Goal: Navigation & Orientation: Find specific page/section

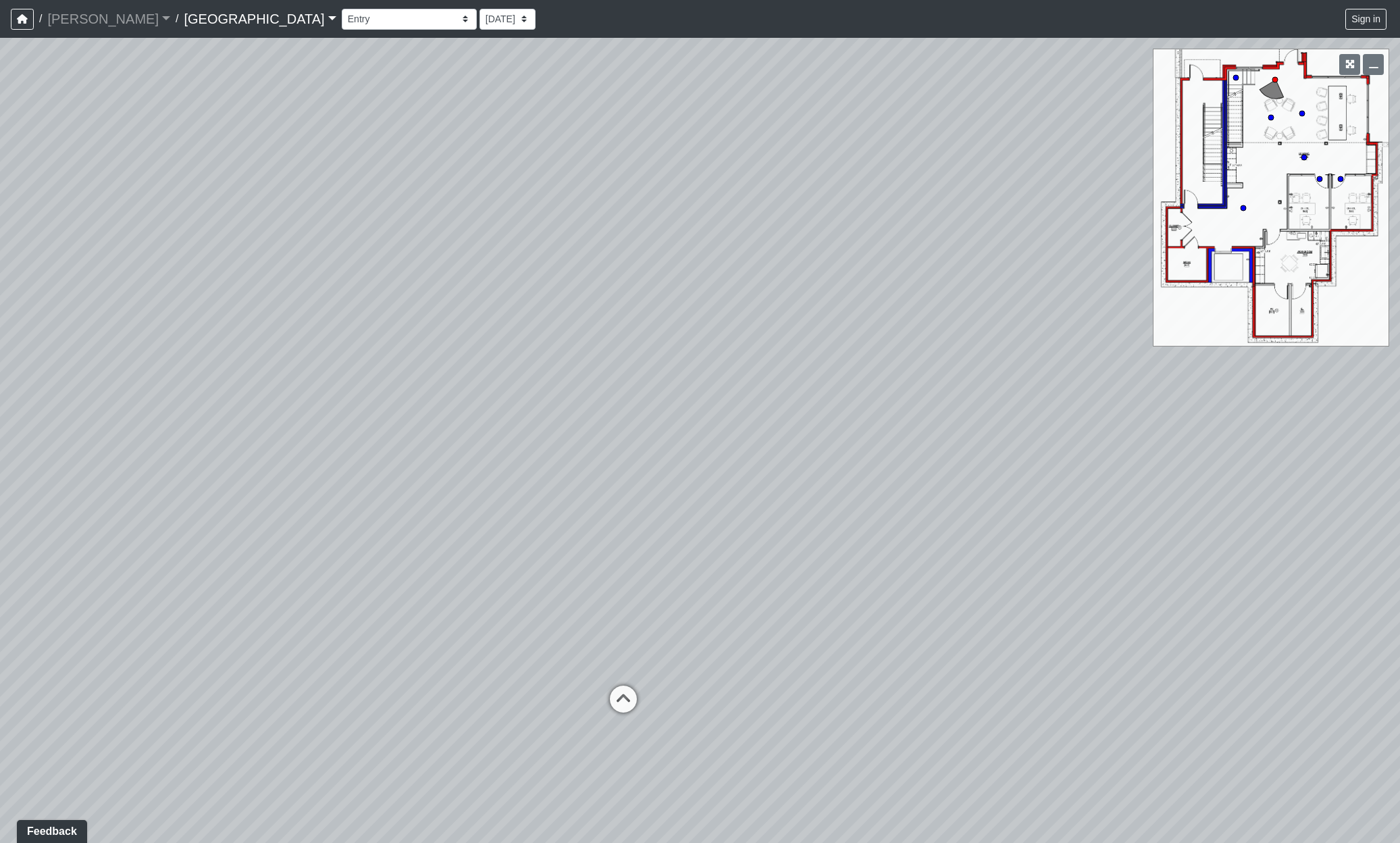
drag, startPoint x: 825, startPoint y: 378, endPoint x: 750, endPoint y: 676, distance: 307.3
click at [752, 676] on div "Loading... Reception Desk Loading... Lobby Loading... Landing" at bounding box center [700, 440] width 1400 height 805
drag, startPoint x: 171, startPoint y: 526, endPoint x: 691, endPoint y: 588, distance: 523.7
click at [691, 588] on div "Loading... Reception Desk Loading... Lobby Loading... Landing" at bounding box center [700, 440] width 1400 height 805
drag, startPoint x: 316, startPoint y: 578, endPoint x: 908, endPoint y: 551, distance: 592.6
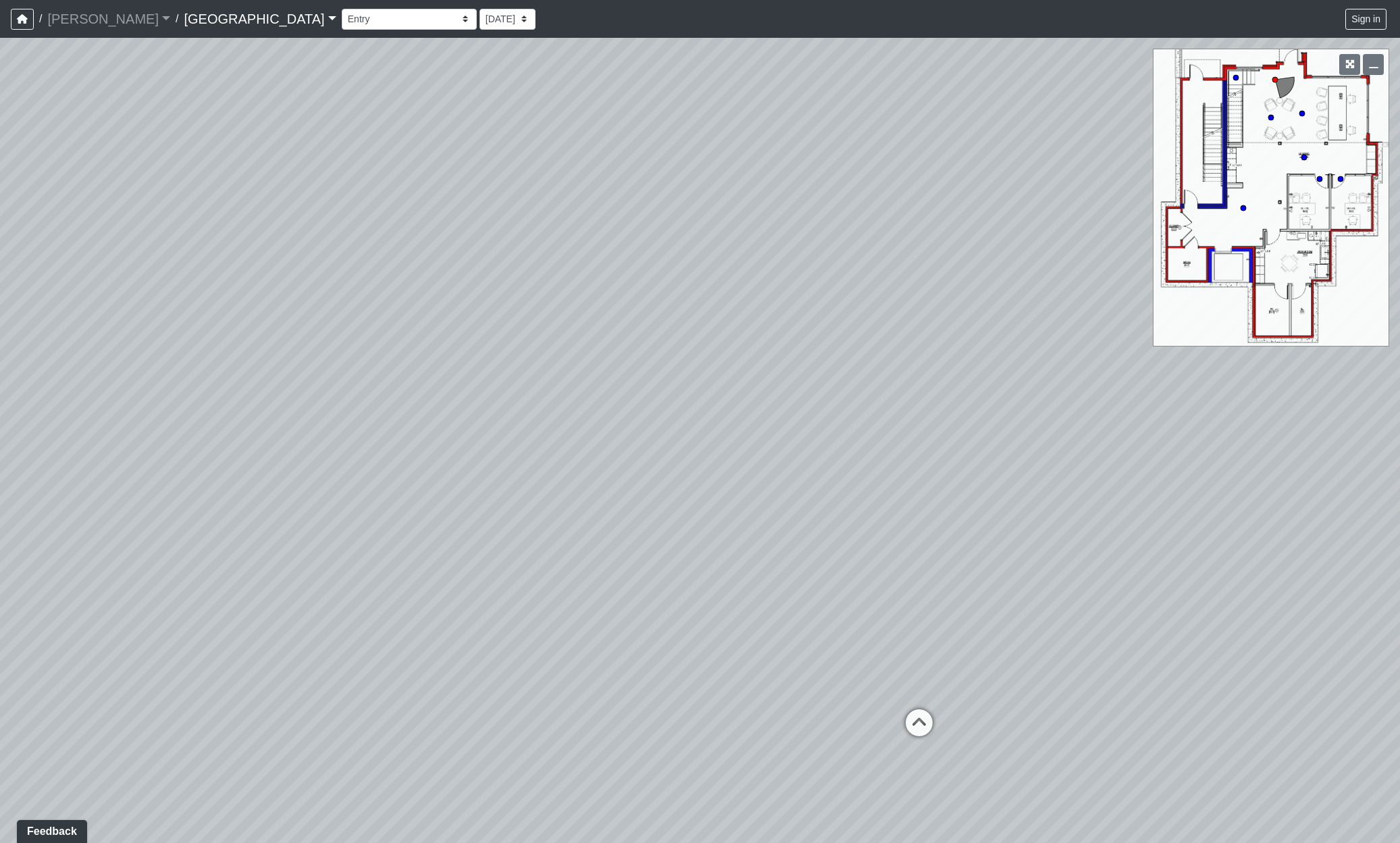
click at [908, 551] on div "Loading... Reception Desk Loading... Lobby Loading... Landing" at bounding box center [700, 440] width 1400 height 805
drag, startPoint x: 1152, startPoint y: 587, endPoint x: 470, endPoint y: 684, distance: 688.9
click at [447, 700] on div "Loading... Reception Desk Loading... Lobby Loading... Landing" at bounding box center [700, 440] width 1400 height 805
drag, startPoint x: 834, startPoint y: 533, endPoint x: 218, endPoint y: 627, distance: 623.1
click at [148, 636] on div "Loading... Reception Desk Loading... Lobby Loading... Landing" at bounding box center [700, 440] width 1400 height 805
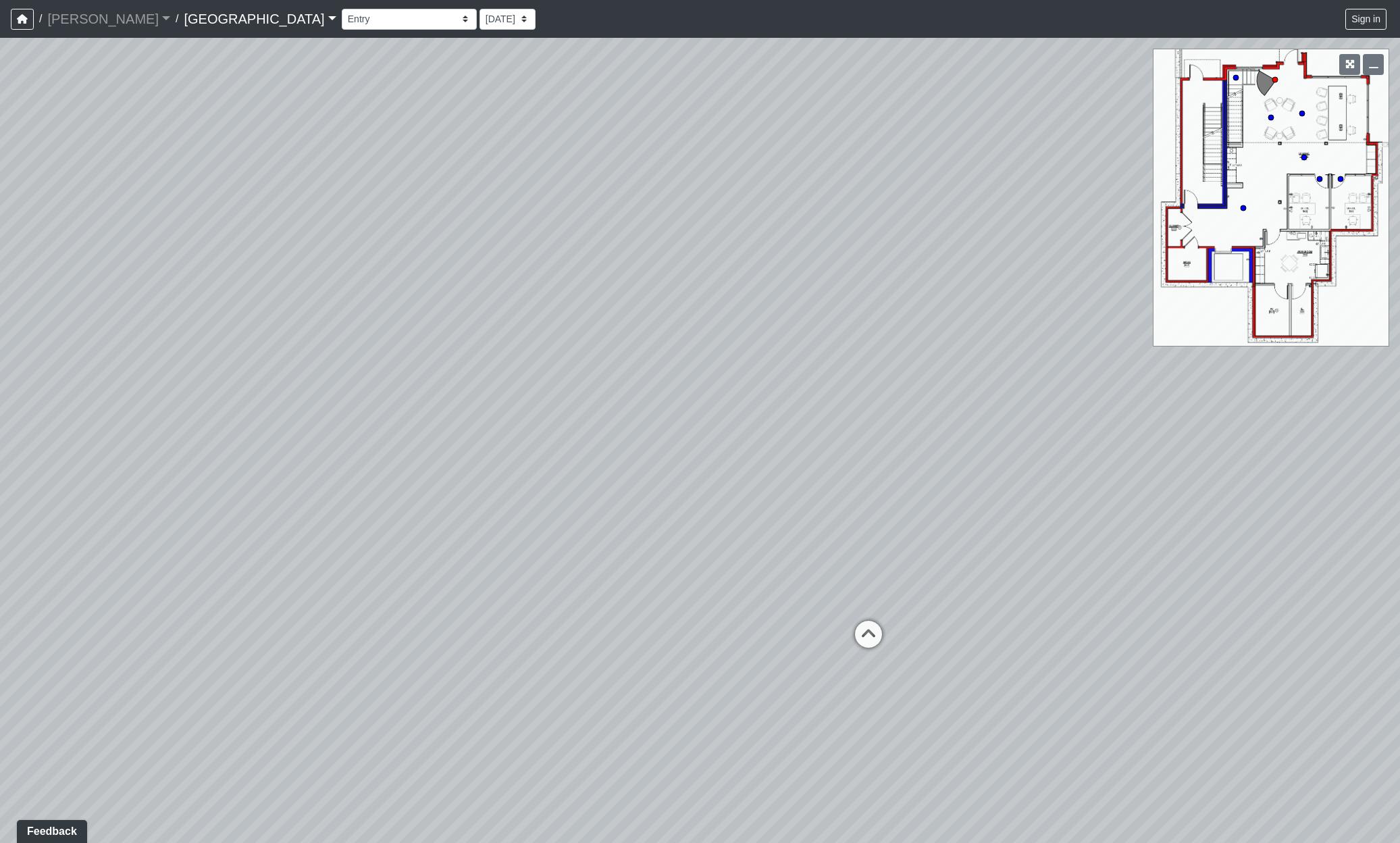
drag, startPoint x: 837, startPoint y: 553, endPoint x: 183, endPoint y: 374, distance: 678.1
click at [183, 375] on div "Loading... Reception Desk Loading... Lobby Loading... Landing" at bounding box center [700, 440] width 1400 height 805
drag, startPoint x: 405, startPoint y: 425, endPoint x: 1095, endPoint y: 305, distance: 700.4
click at [1095, 305] on div "Loading... Reception Desk Loading... Lobby Loading... Landing" at bounding box center [700, 440] width 1400 height 805
drag, startPoint x: 309, startPoint y: 577, endPoint x: 479, endPoint y: 545, distance: 173.0
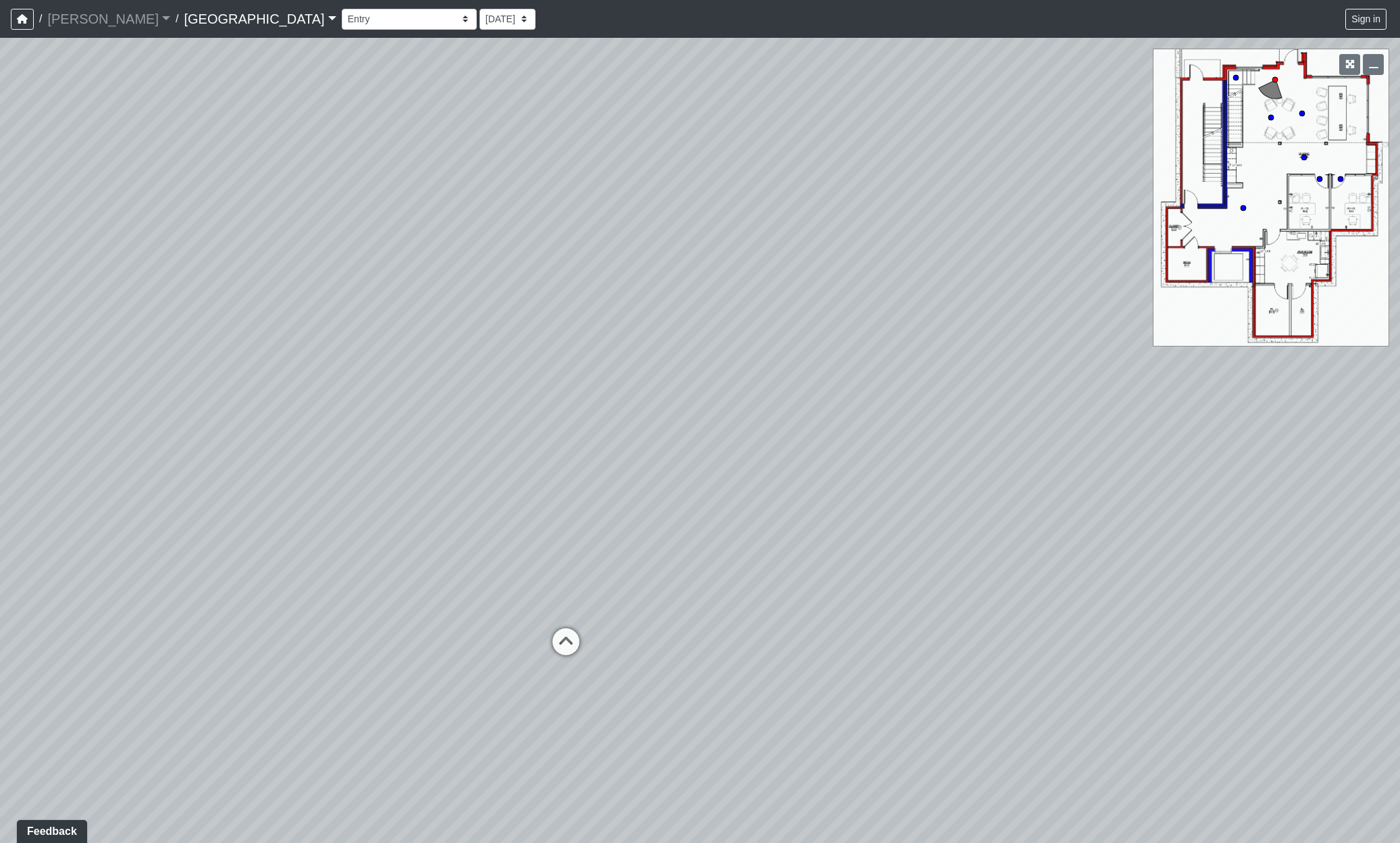
click at [479, 545] on div "Loading... Reception Desk Loading... Lobby Loading... Landing" at bounding box center [700, 440] width 1400 height 805
click at [560, 640] on icon at bounding box center [566, 648] width 40 height 40
click at [559, 543] on icon at bounding box center [567, 550] width 40 height 40
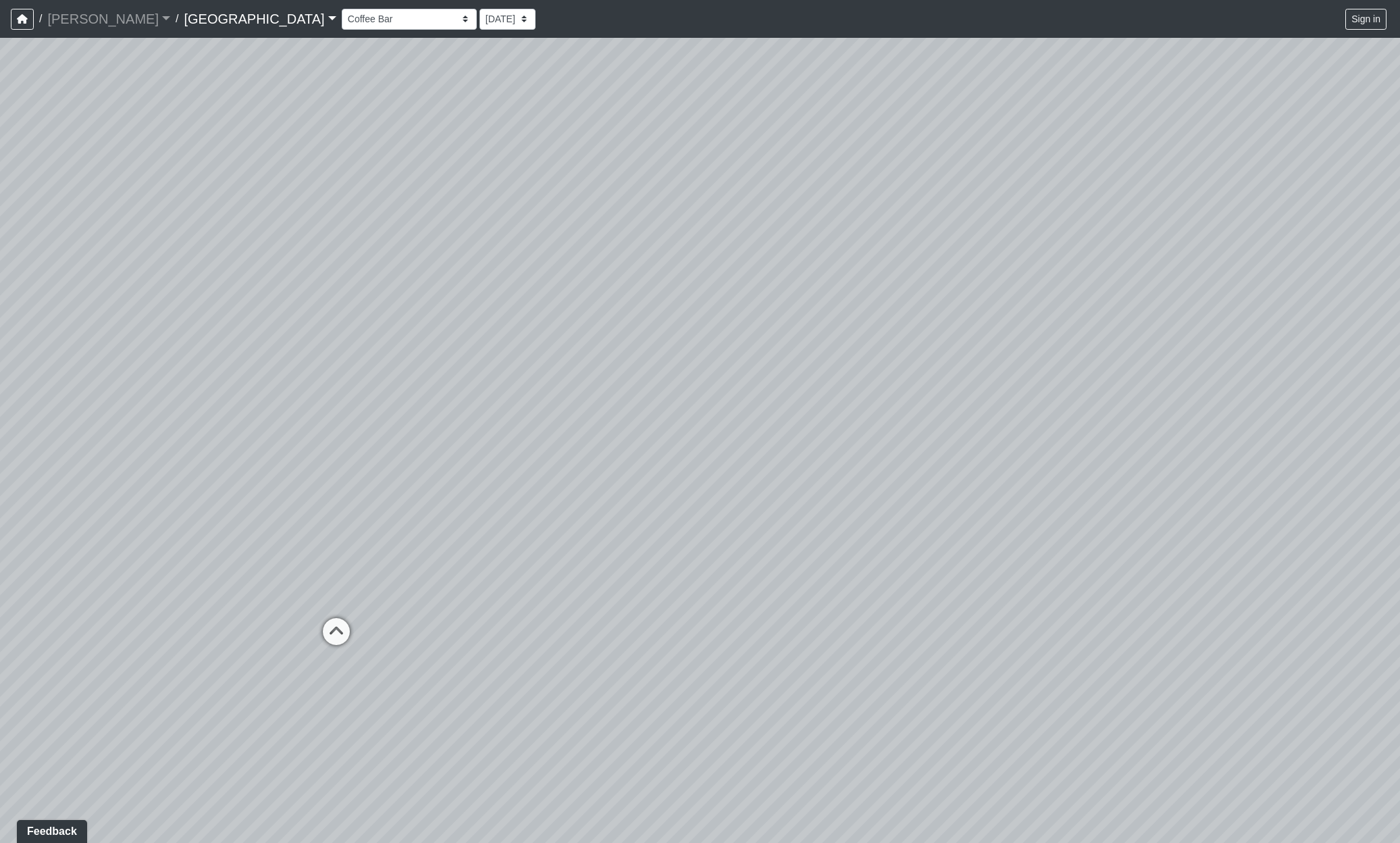
drag, startPoint x: 655, startPoint y: 598, endPoint x: 232, endPoint y: 665, distance: 428.3
click at [232, 665] on div "Loading... Reception Desk Loading... Lobby Loading... Landing Loading... Entry …" at bounding box center [700, 440] width 1400 height 805
drag, startPoint x: 476, startPoint y: 505, endPoint x: 235, endPoint y: 527, distance: 242.0
click at [235, 527] on div "Loading... Reception Desk Loading... Lobby Loading... Landing Loading... Entry …" at bounding box center [700, 440] width 1400 height 805
drag, startPoint x: 325, startPoint y: 389, endPoint x: 117, endPoint y: 427, distance: 211.4
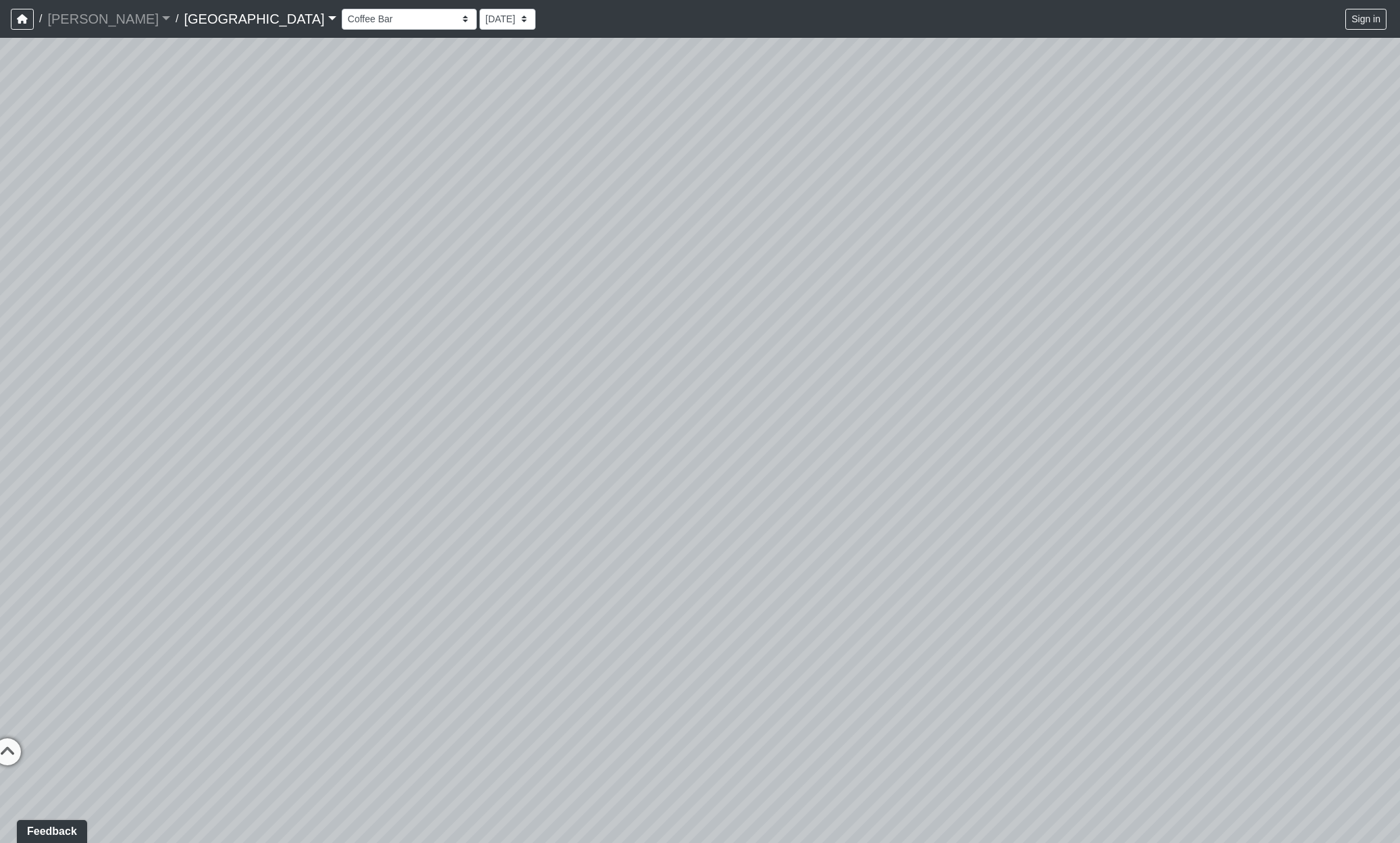
click at [152, 430] on div "Loading... Reception Desk Loading... Lobby Loading... Landing Loading... Entry …" at bounding box center [700, 440] width 1400 height 805
drag, startPoint x: 1124, startPoint y: 693, endPoint x: 480, endPoint y: 620, distance: 648.1
click at [510, 622] on div "Loading... Reception Desk Loading... Lobby Loading... Landing Loading... Entry …" at bounding box center [700, 440] width 1400 height 805
drag, startPoint x: 1016, startPoint y: 541, endPoint x: 277, endPoint y: 702, distance: 756.3
click at [288, 705] on div "Loading... Reception Desk Loading... Lobby Loading... Landing Loading... Entry …" at bounding box center [700, 440] width 1400 height 805
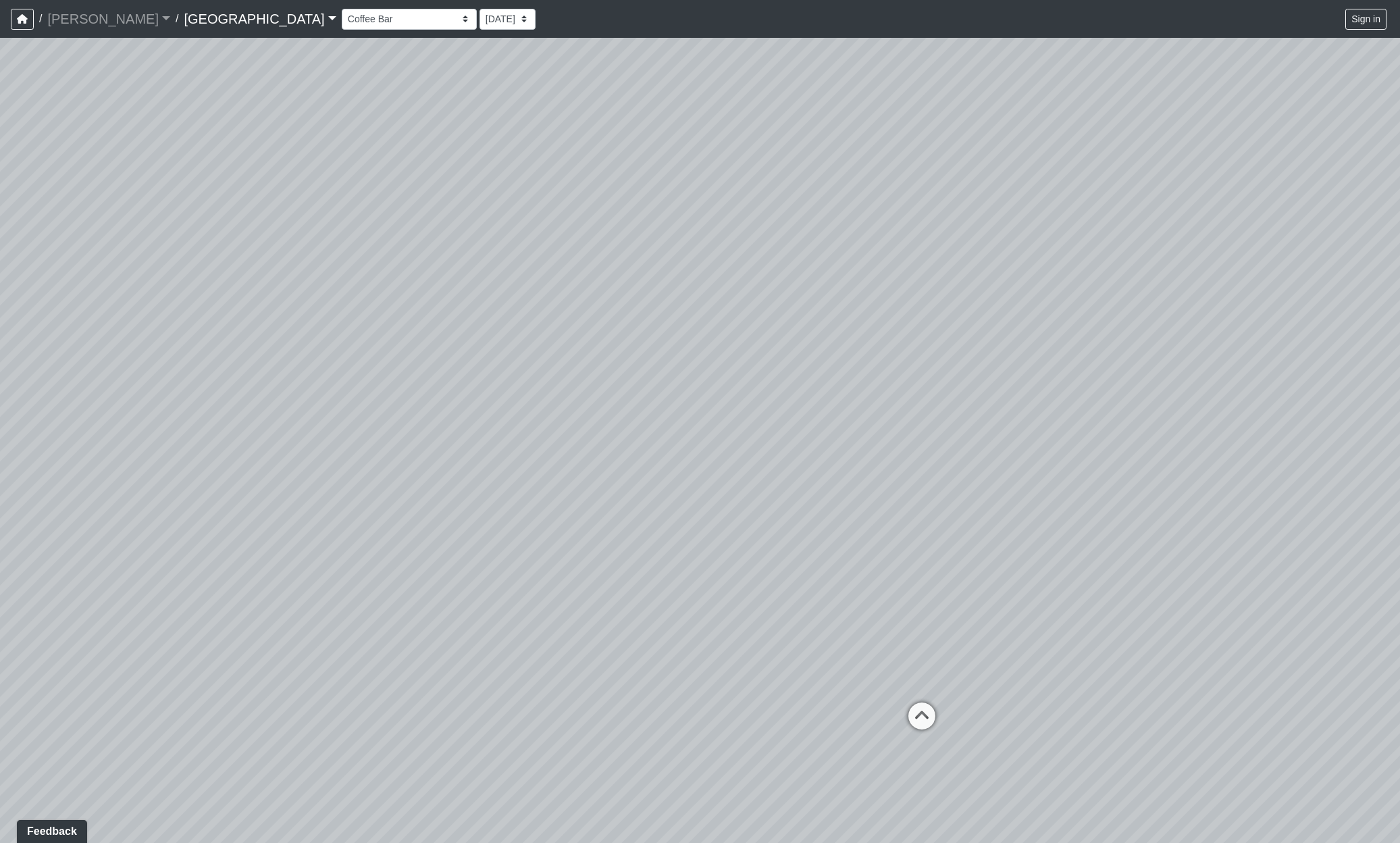
drag, startPoint x: 1070, startPoint y: 619, endPoint x: 400, endPoint y: 611, distance: 670.0
click at [492, 618] on div "Loading... Reception Desk Loading... Lobby Loading... Landing Loading... Entry …" at bounding box center [700, 440] width 1400 height 805
drag, startPoint x: 978, startPoint y: 577, endPoint x: 240, endPoint y: 580, distance: 738.0
click at [282, 583] on div "Loading... Reception Desk Loading... Lobby Loading... Landing Loading... Entry …" at bounding box center [700, 440] width 1400 height 805
drag, startPoint x: 1016, startPoint y: 595, endPoint x: 394, endPoint y: 587, distance: 622.1
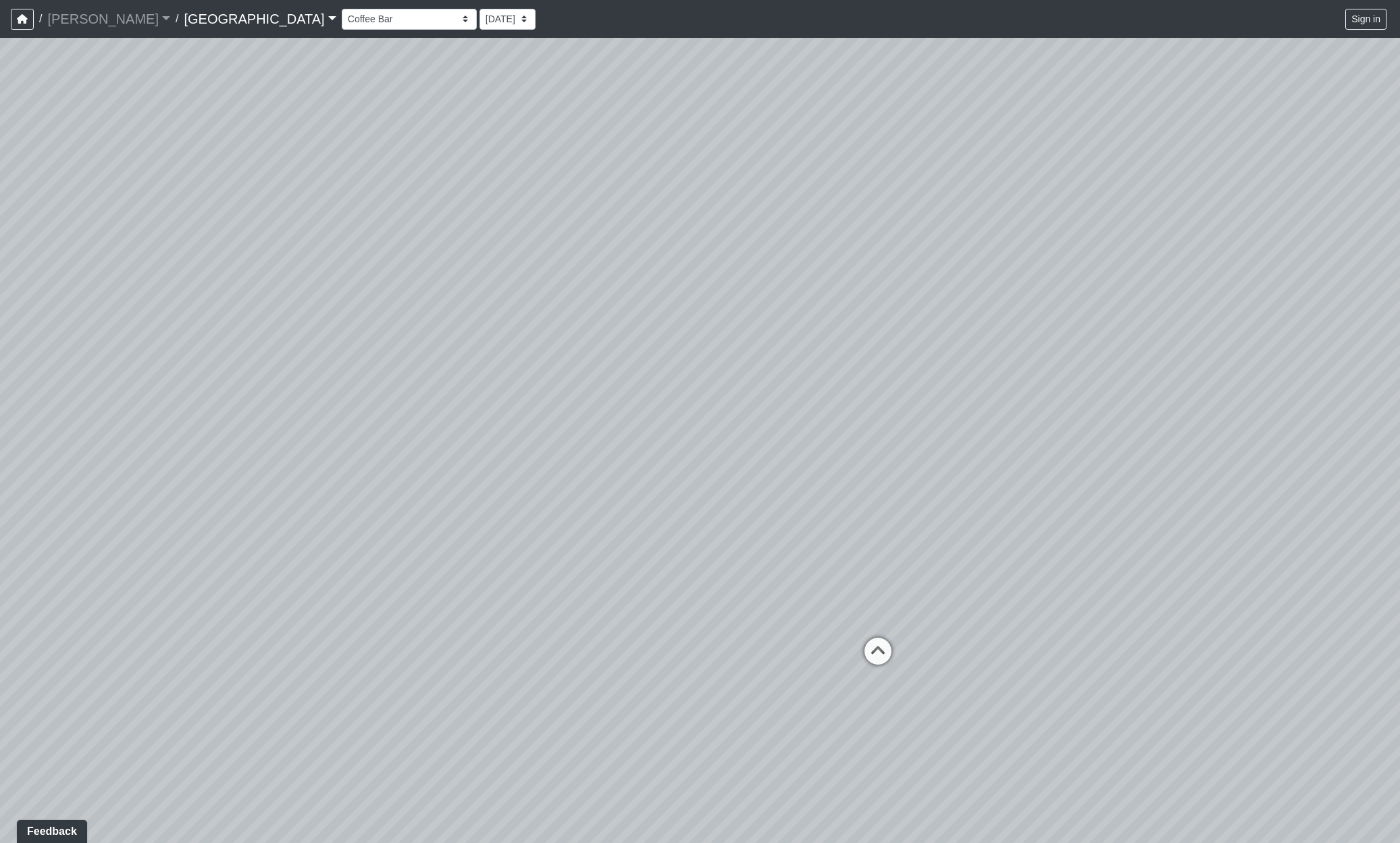
click at [394, 587] on div "Loading... Reception Desk Loading... Lobby Loading... Landing Loading... Entry …" at bounding box center [700, 440] width 1400 height 805
click at [872, 645] on icon at bounding box center [865, 654] width 40 height 40
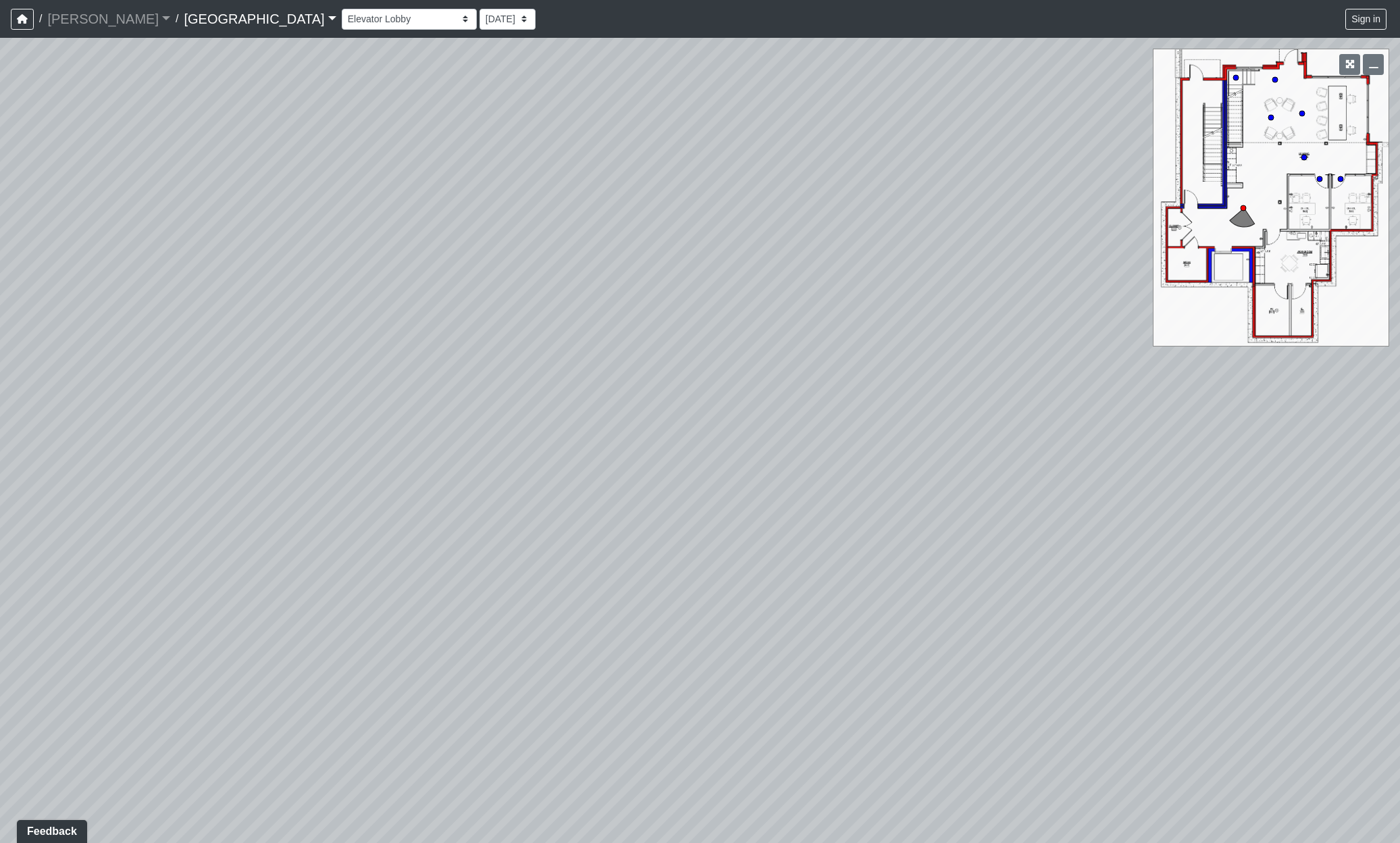
drag, startPoint x: 1056, startPoint y: 633, endPoint x: 443, endPoint y: 634, distance: 613.0
click at [443, 634] on div "Loading... Reception Desk Loading... Lobby Loading... Landing Loading... Entry …" at bounding box center [700, 440] width 1400 height 805
drag, startPoint x: 982, startPoint y: 609, endPoint x: 547, endPoint y: 589, distance: 435.5
click at [549, 590] on div "Loading... Reception Desk Loading... Lobby Loading... Landing Loading... Entry …" at bounding box center [700, 440] width 1400 height 805
drag, startPoint x: 883, startPoint y: 634, endPoint x: 18, endPoint y: 692, distance: 866.9
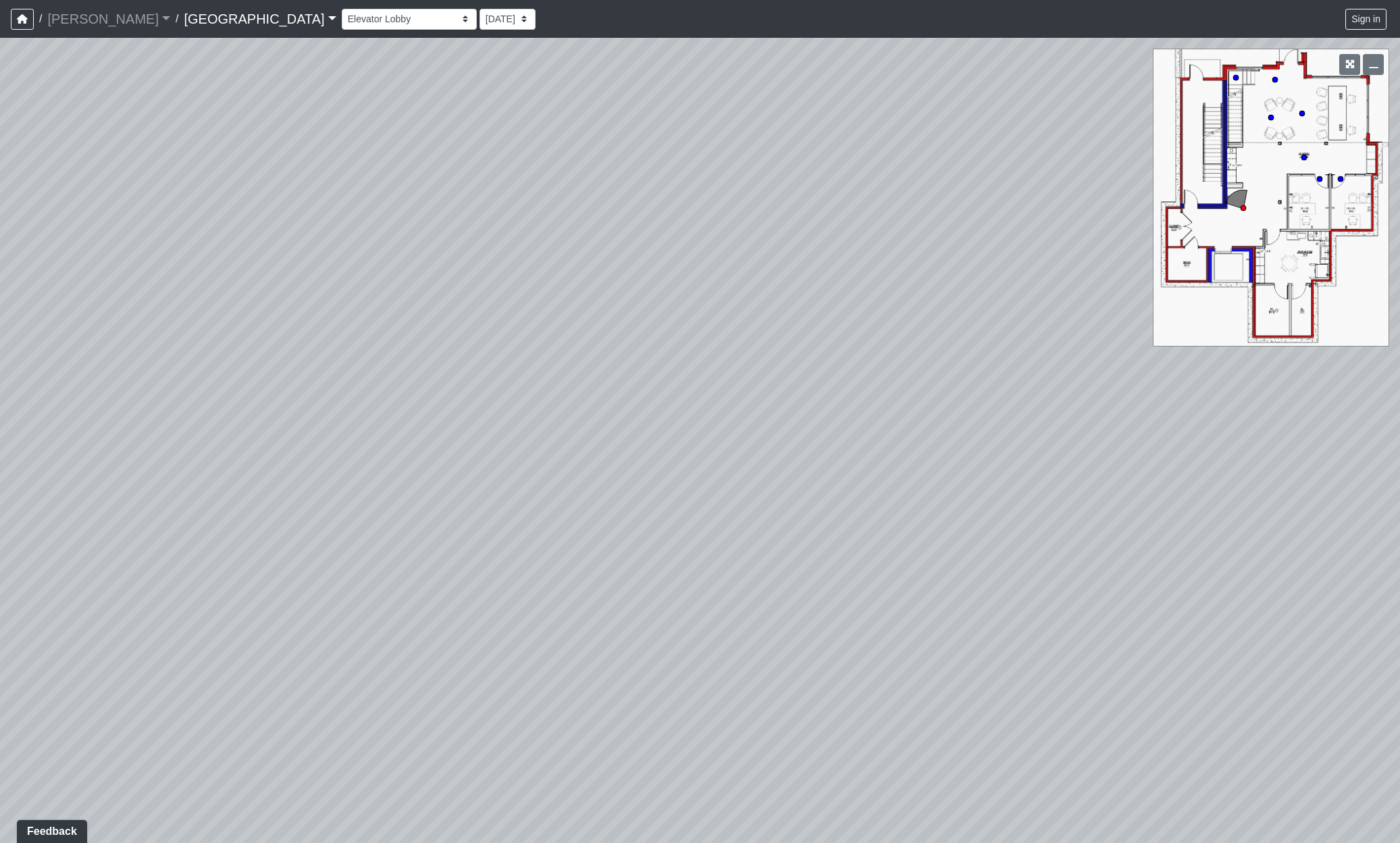
click at [11, 694] on div "Loading... Reception Desk Loading... Lobby Loading... Landing Loading... Entry …" at bounding box center [700, 440] width 1400 height 805
drag, startPoint x: 810, startPoint y: 533, endPoint x: 177, endPoint y: 466, distance: 636.5
click at [0, 389] on html "/ [PERSON_NAME] Loading... / [GEOGRAPHIC_DATA] [GEOGRAPHIC_DATA] Loading... [GE…" at bounding box center [700, 422] width 1400 height 843
click at [644, 557] on icon at bounding box center [648, 568] width 40 height 40
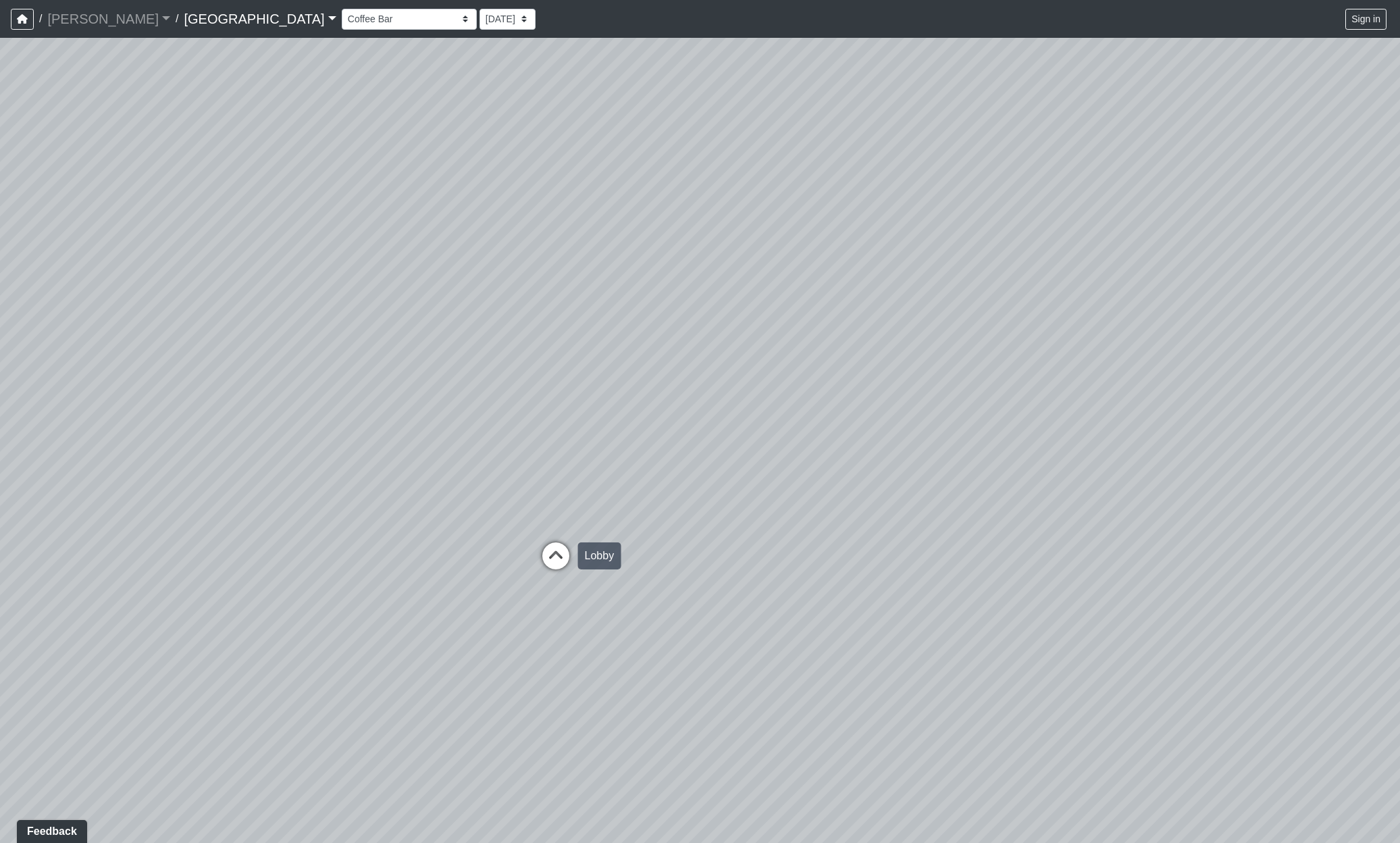
click at [549, 557] on icon at bounding box center [555, 562] width 40 height 40
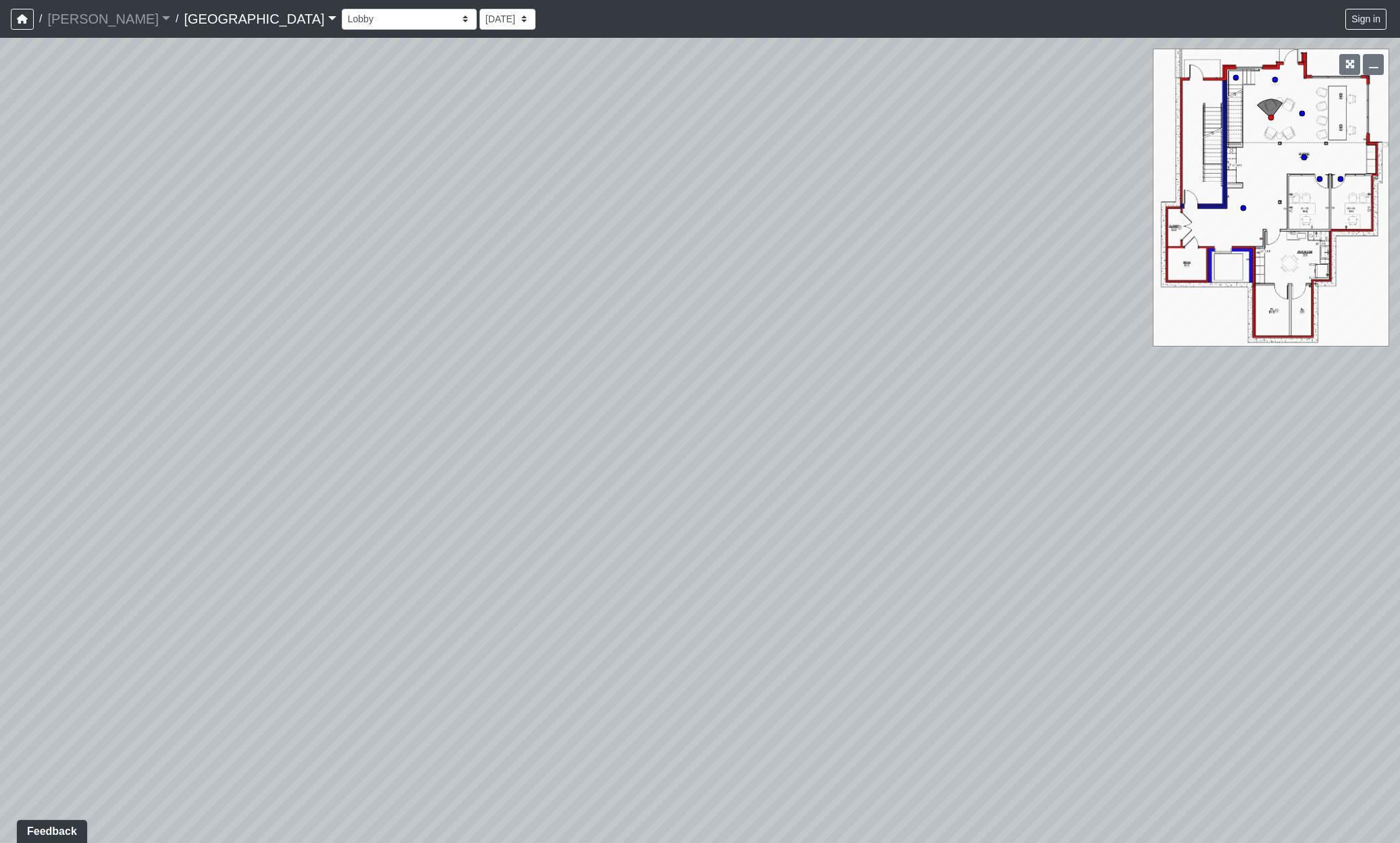
drag, startPoint x: 650, startPoint y: 497, endPoint x: 1249, endPoint y: 809, distance: 675.4
click at [1249, 809] on div "Loading... Reception Desk Loading... Lobby Loading... Landing Loading... Entry …" at bounding box center [700, 440] width 1400 height 805
drag, startPoint x: 554, startPoint y: 588, endPoint x: 540, endPoint y: 419, distance: 169.6
click at [447, 361] on div "Loading... Reception Desk Loading... Lobby Loading... Landing Loading... Entry …" at bounding box center [700, 440] width 1400 height 805
click at [1059, 777] on icon at bounding box center [1050, 784] width 40 height 40
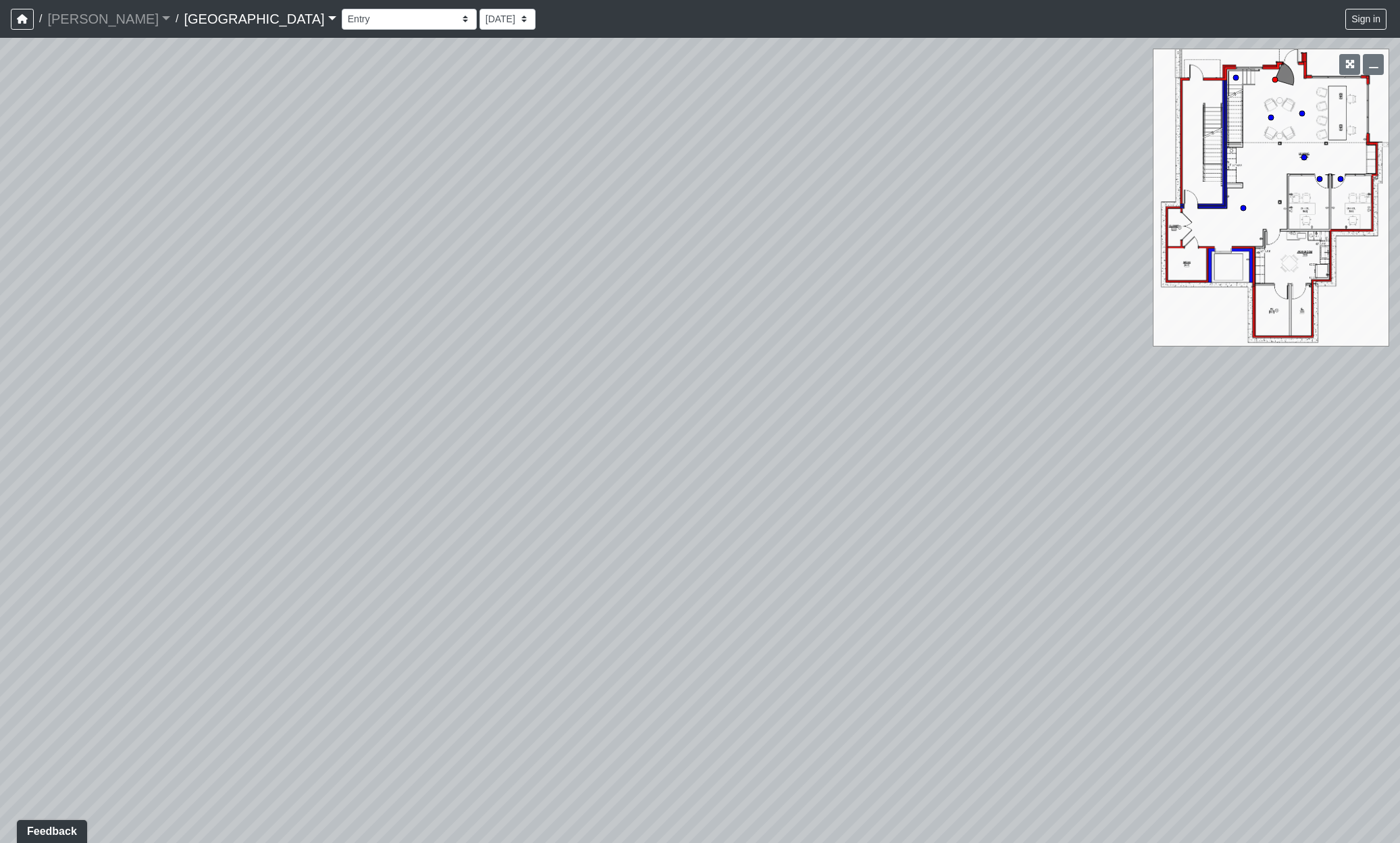
drag, startPoint x: 1091, startPoint y: 712, endPoint x: -16, endPoint y: 763, distance: 1108.2
click at [0, 763] on html "/ [PERSON_NAME] Loading... / [GEOGRAPHIC_DATA] [GEOGRAPHIC_DATA] Loading... [GE…" at bounding box center [700, 422] width 1400 height 843
drag, startPoint x: 864, startPoint y: 678, endPoint x: 295, endPoint y: 698, distance: 569.4
click at [291, 692] on div "Loading... Reception Desk Loading... Lobby Loading... Landing Loading... Entry …" at bounding box center [700, 440] width 1400 height 805
drag, startPoint x: 1111, startPoint y: 664, endPoint x: 435, endPoint y: 688, distance: 676.4
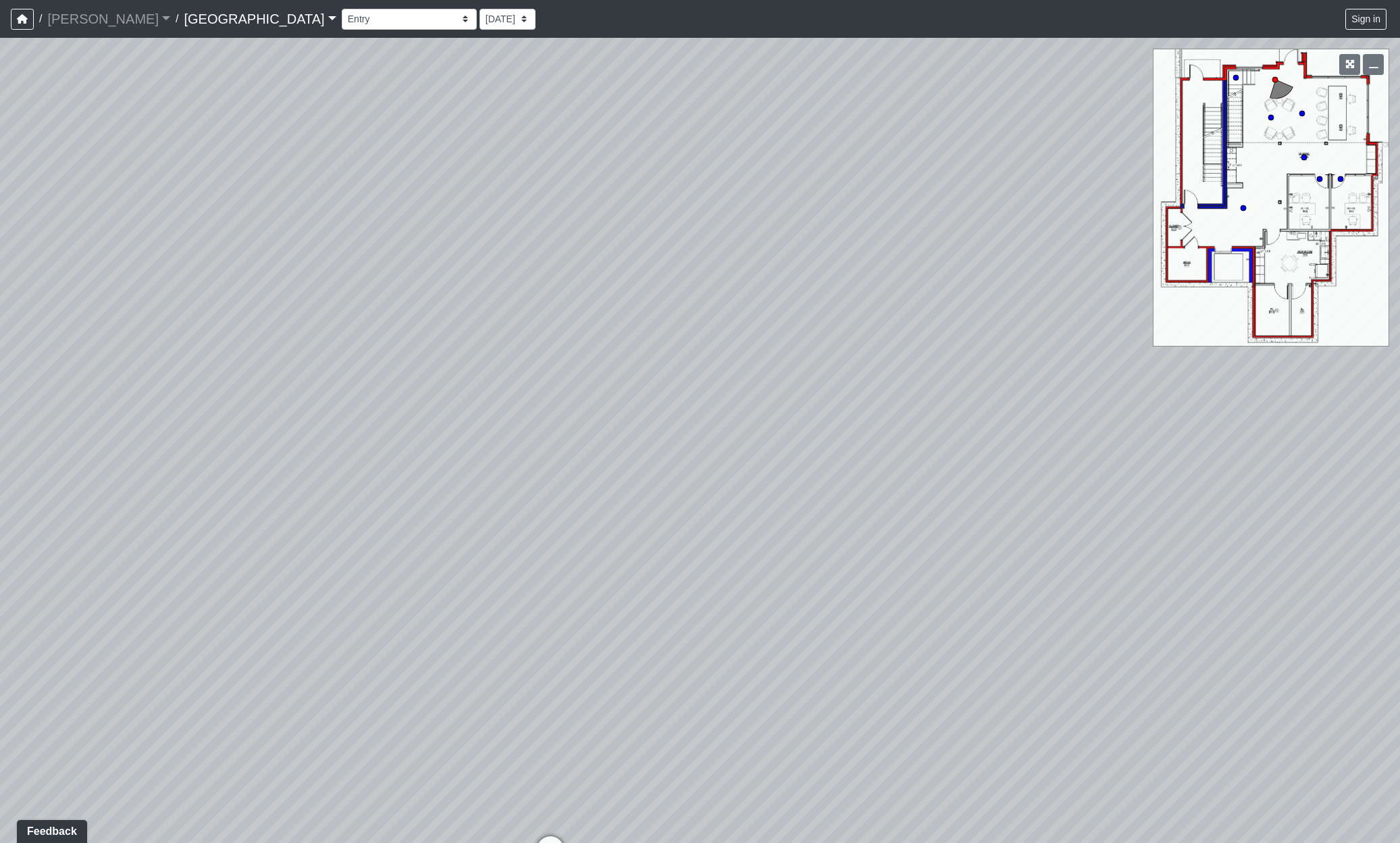
click at [435, 688] on div "Loading... Reception Desk Loading... Lobby Loading... Landing Loading... Entry …" at bounding box center [700, 440] width 1400 height 805
drag, startPoint x: 907, startPoint y: 624, endPoint x: 590, endPoint y: 629, distance: 317.0
click at [590, 629] on div "Loading... Reception Desk Loading... Lobby Loading... Landing Loading... Entry …" at bounding box center [700, 440] width 1400 height 805
click at [1235, 79] on circle at bounding box center [1236, 77] width 5 height 5
drag, startPoint x: 1069, startPoint y: 491, endPoint x: 837, endPoint y: 491, distance: 232.0
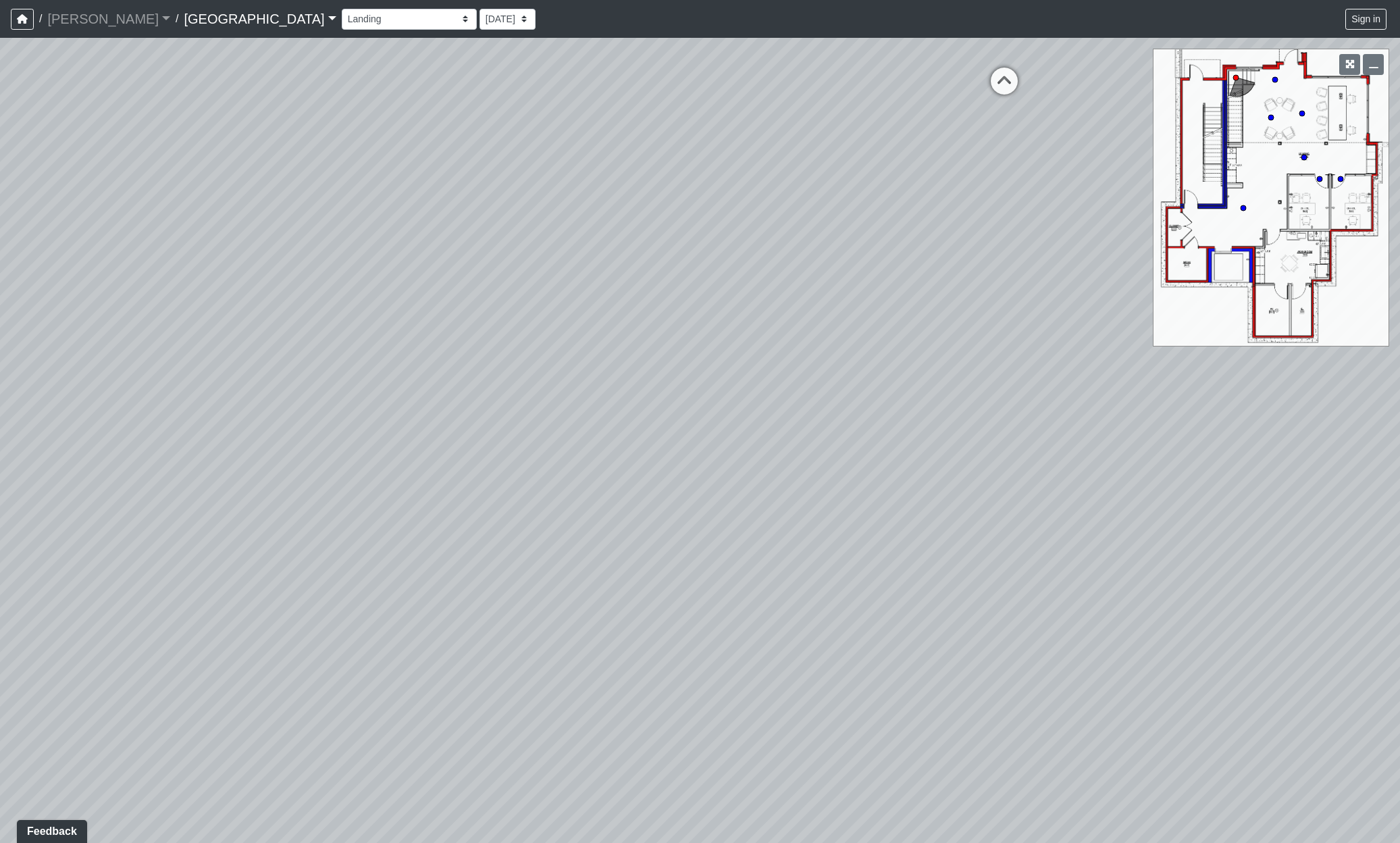
click at [837, 491] on div "Loading... Reception Desk Loading... Lobby Loading... Landing Loading... Entry …" at bounding box center [700, 440] width 1400 height 805
click at [805, 104] on icon at bounding box center [809, 122] width 40 height 40
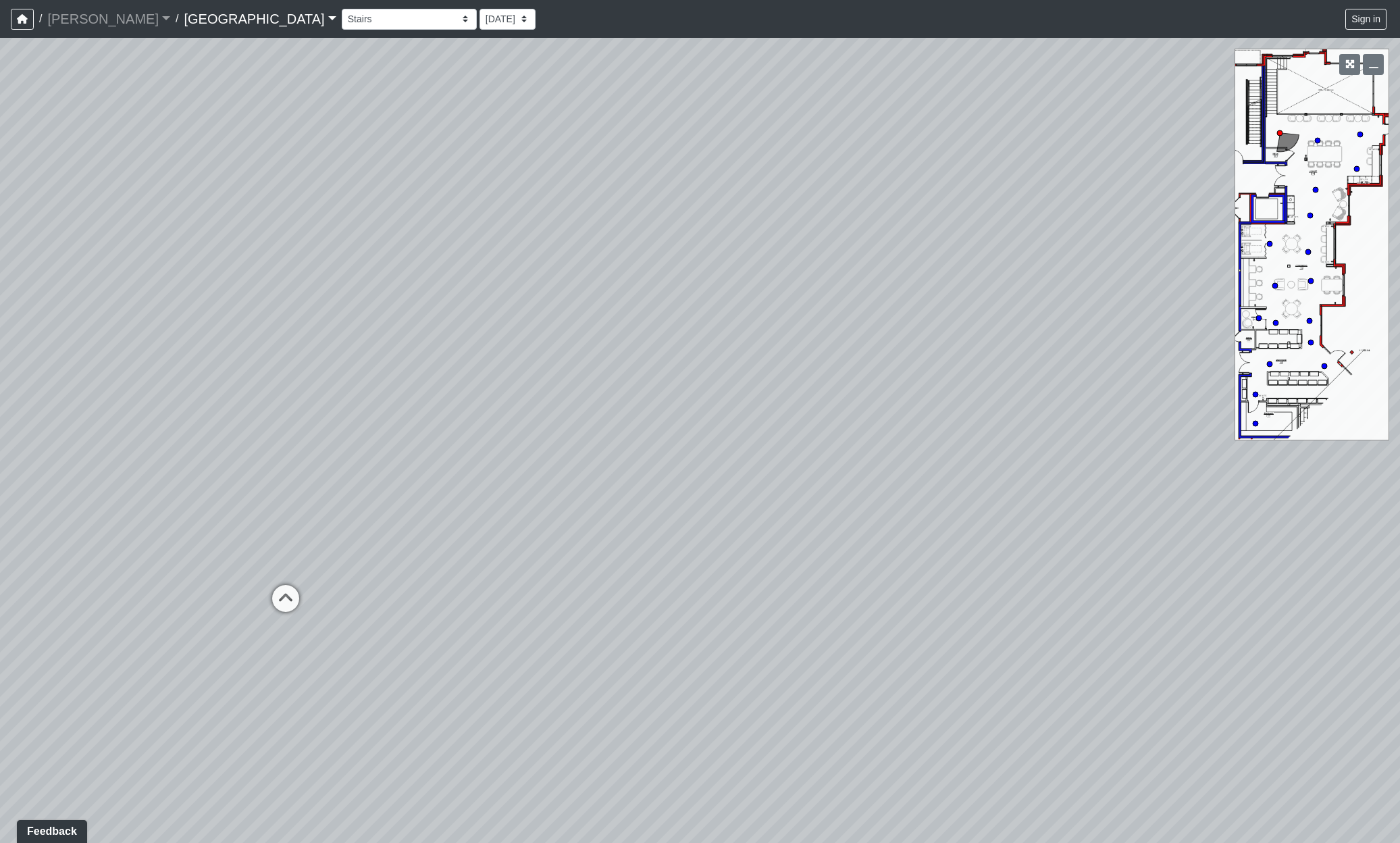
drag, startPoint x: 682, startPoint y: 552, endPoint x: 1174, endPoint y: 430, distance: 506.9
click at [1180, 430] on div "Loading... Reception Desk Loading... Lobby Loading... Landing Loading... Entry …" at bounding box center [700, 440] width 1400 height 805
drag, startPoint x: 456, startPoint y: 584, endPoint x: 1007, endPoint y: 425, distance: 573.5
click at [1007, 425] on div "Loading... Reception Desk Loading... Lobby Loading... Landing Loading... Entry …" at bounding box center [700, 440] width 1400 height 805
drag, startPoint x: 519, startPoint y: 652, endPoint x: 391, endPoint y: 817, distance: 208.8
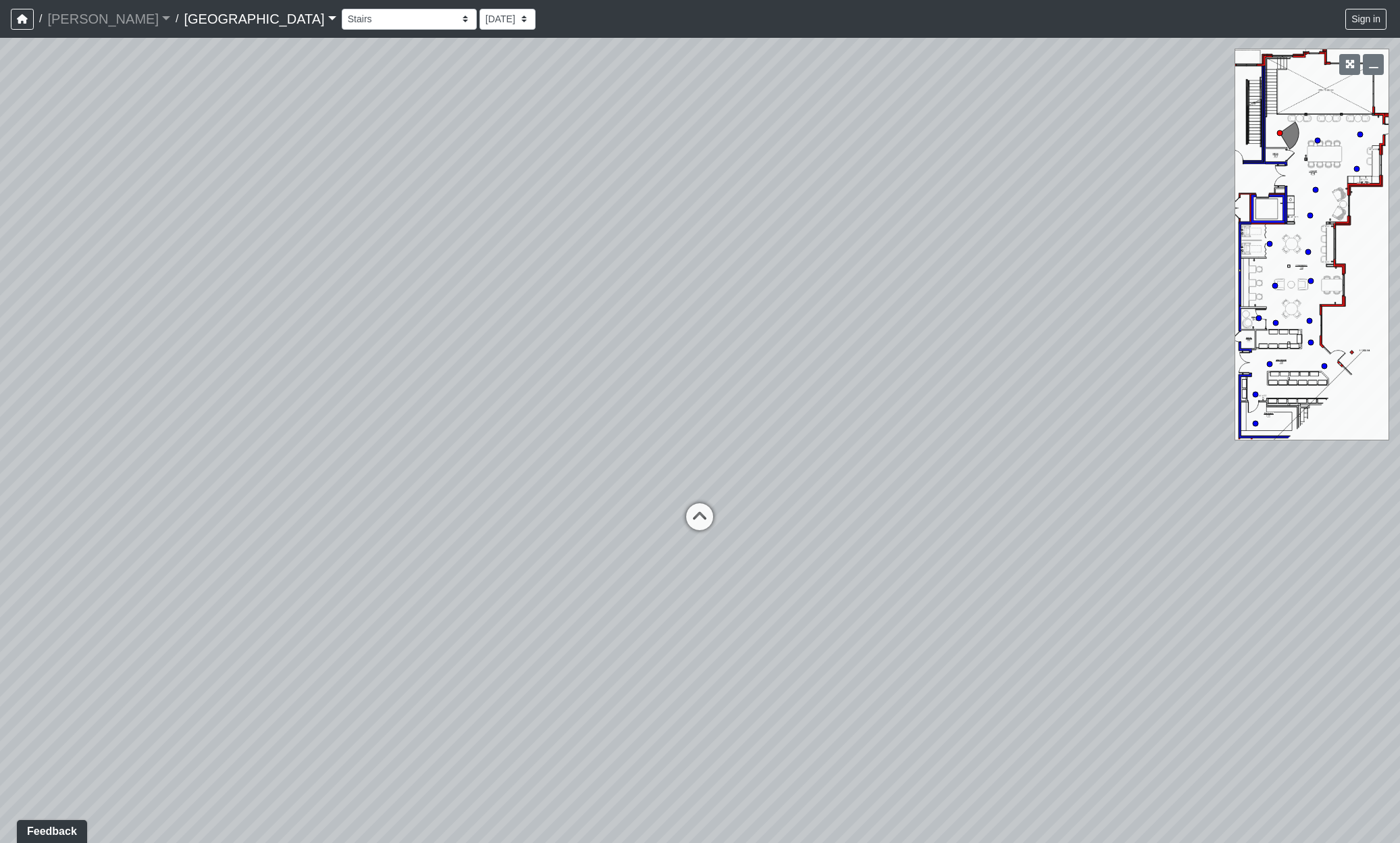
click at [392, 815] on div "Loading... Reception Desk Loading... Lobby Loading... Landing Loading... Entry …" at bounding box center [700, 440] width 1400 height 805
drag, startPoint x: 848, startPoint y: 609, endPoint x: 828, endPoint y: 692, distance: 85.4
click at [837, 691] on div "Loading... Reception Desk Loading... Lobby Loading... Landing Loading... Entry …" at bounding box center [700, 440] width 1400 height 805
drag, startPoint x: 841, startPoint y: 652, endPoint x: 404, endPoint y: 630, distance: 437.6
click at [404, 630] on div "Loading... Reception Desk Loading... Lobby Loading... Landing Loading... Entry …" at bounding box center [700, 440] width 1400 height 805
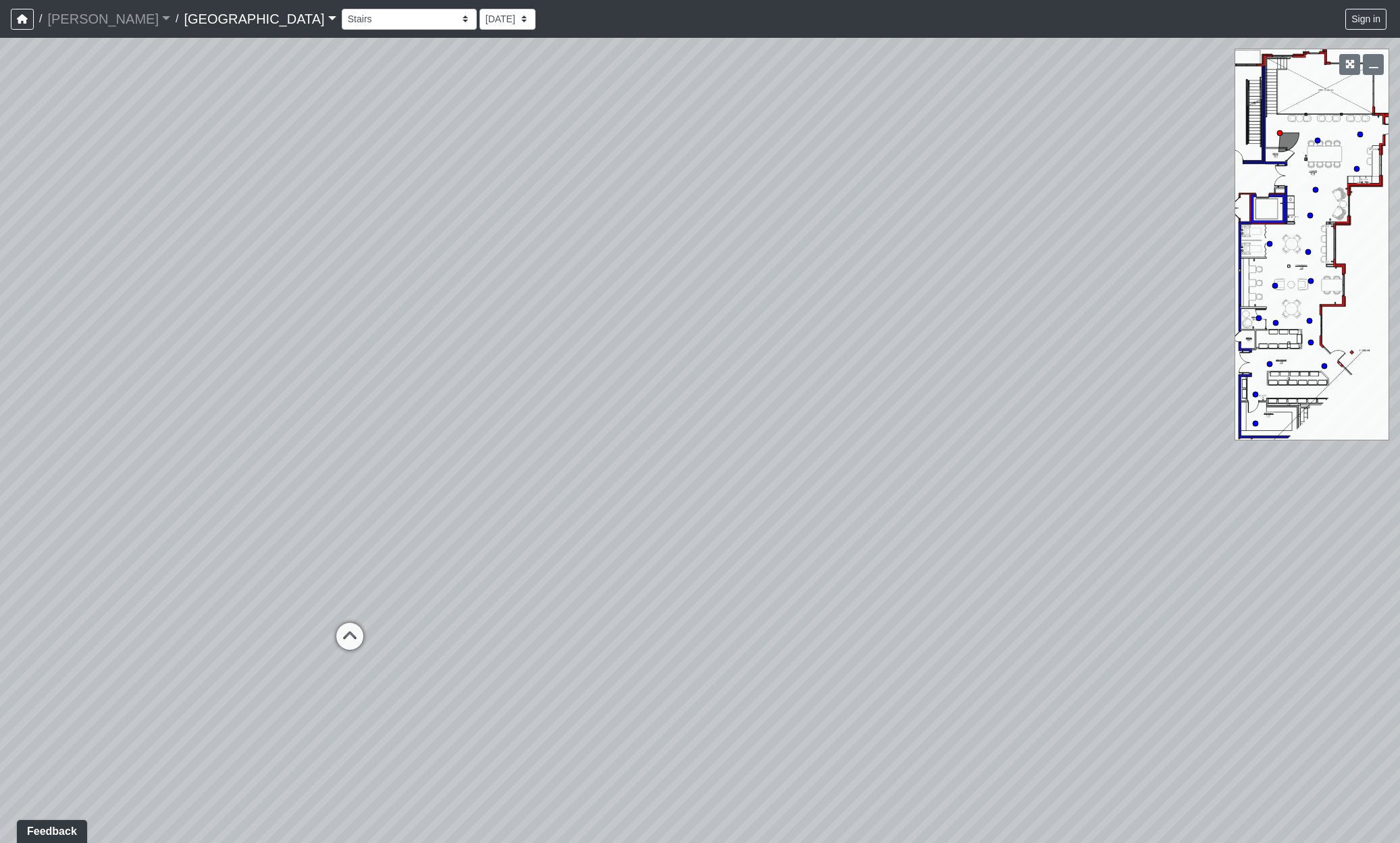
drag, startPoint x: 843, startPoint y: 540, endPoint x: 722, endPoint y: 577, distance: 126.5
click at [768, 571] on div "Loading... Reception Desk Loading... Lobby Loading... Landing Loading... Entry …" at bounding box center [700, 440] width 1400 height 805
click at [286, 681] on icon at bounding box center [274, 690] width 40 height 40
drag, startPoint x: 1006, startPoint y: 568, endPoint x: 438, endPoint y: 587, distance: 568.3
click at [438, 587] on div "Loading... Reception Desk Loading... Lobby Loading... Landing Loading... Entry …" at bounding box center [700, 440] width 1400 height 805
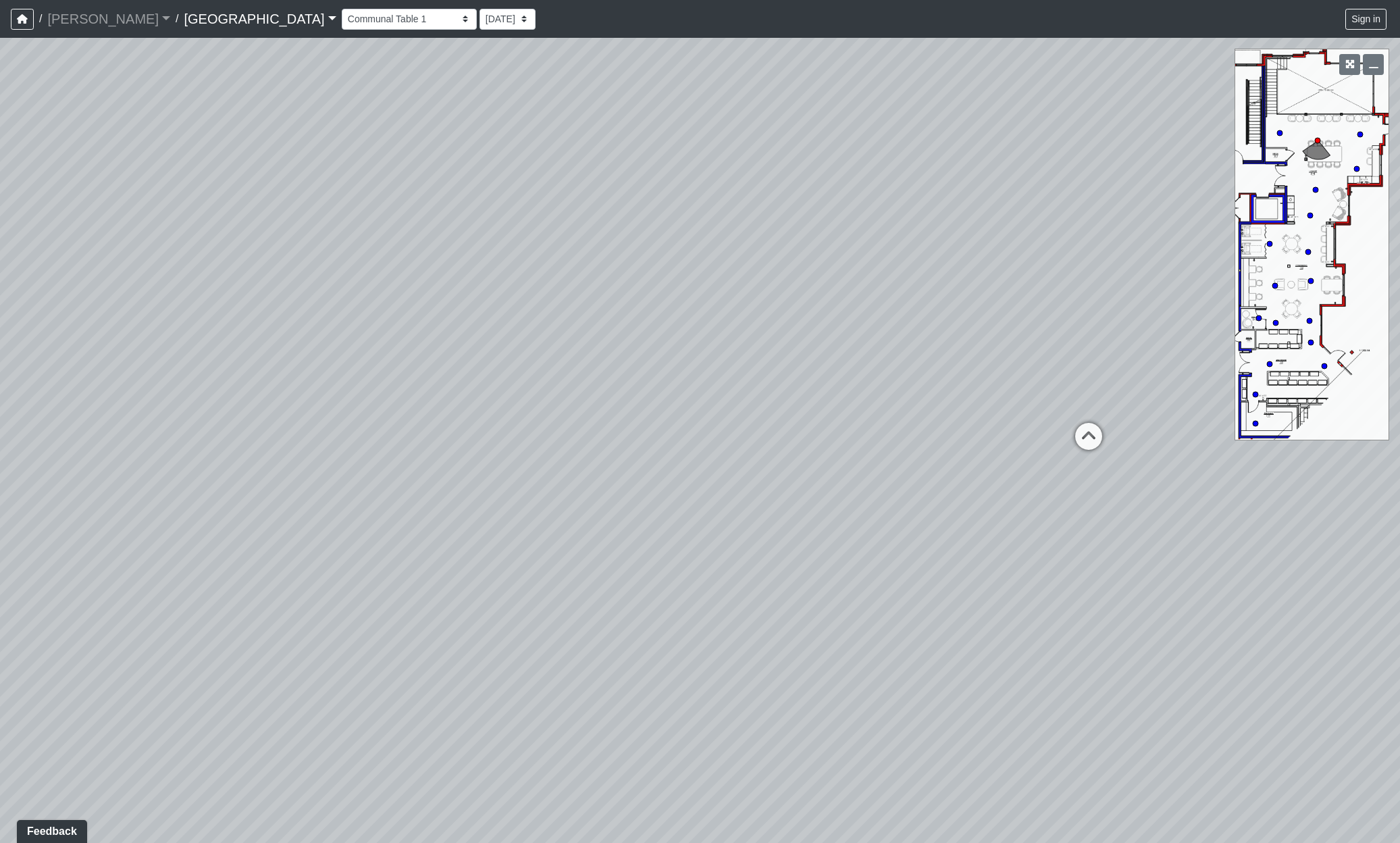
drag, startPoint x: 720, startPoint y: 481, endPoint x: 669, endPoint y: 542, distance: 79.5
click at [669, 542] on div "Loading... Reception Desk Loading... Lobby Loading... Landing Loading... Entry …" at bounding box center [700, 440] width 1400 height 805
drag, startPoint x: 688, startPoint y: 541, endPoint x: 693, endPoint y: 426, distance: 115.1
click at [693, 426] on div "Loading... Reception Desk Loading... Lobby Loading... Landing Loading... Entry …" at bounding box center [700, 440] width 1400 height 805
click at [1106, 355] on icon at bounding box center [1098, 359] width 40 height 40
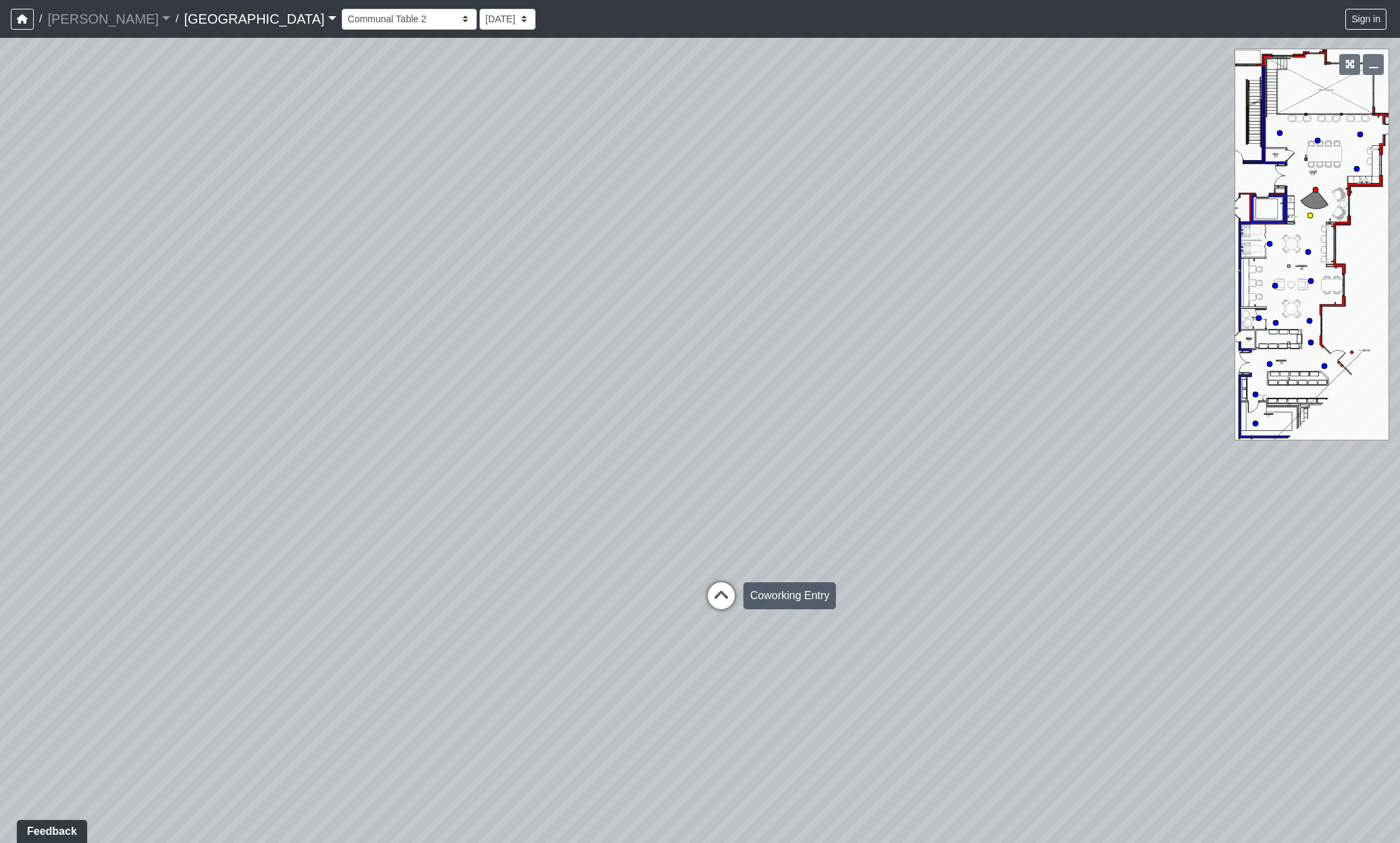
click at [720, 595] on icon at bounding box center [721, 602] width 40 height 40
drag, startPoint x: 593, startPoint y: 571, endPoint x: 943, endPoint y: 717, distance: 379.2
click at [943, 717] on div "Loading... Reception Desk Loading... Lobby Loading... Landing Loading... Entry …" at bounding box center [700, 440] width 1400 height 805
drag, startPoint x: 1002, startPoint y: 619, endPoint x: 837, endPoint y: 467, distance: 224.3
click at [837, 467] on div "Loading... Reception Desk Loading... Lobby Loading... Landing Loading... Entry …" at bounding box center [700, 440] width 1400 height 805
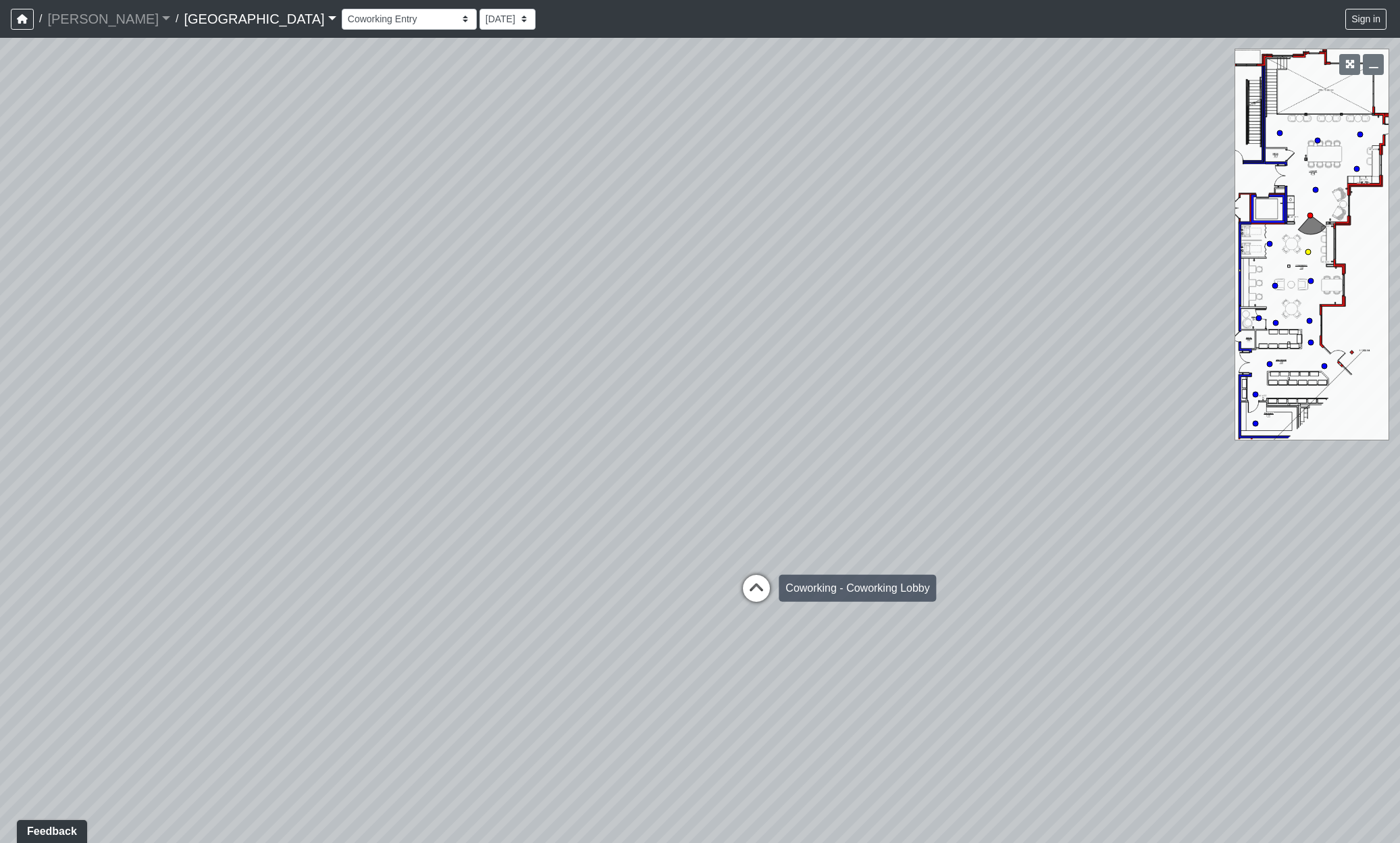
click at [754, 592] on icon at bounding box center [756, 595] width 40 height 40
click at [736, 595] on icon at bounding box center [738, 599] width 40 height 40
drag, startPoint x: 778, startPoint y: 543, endPoint x: 572, endPoint y: 626, distance: 222.1
click at [562, 639] on div "Loading... Reception Desk Loading... Lobby Loading... Landing Loading... Entry …" at bounding box center [700, 440] width 1400 height 805
drag, startPoint x: 984, startPoint y: 600, endPoint x: 561, endPoint y: 644, distance: 425.3
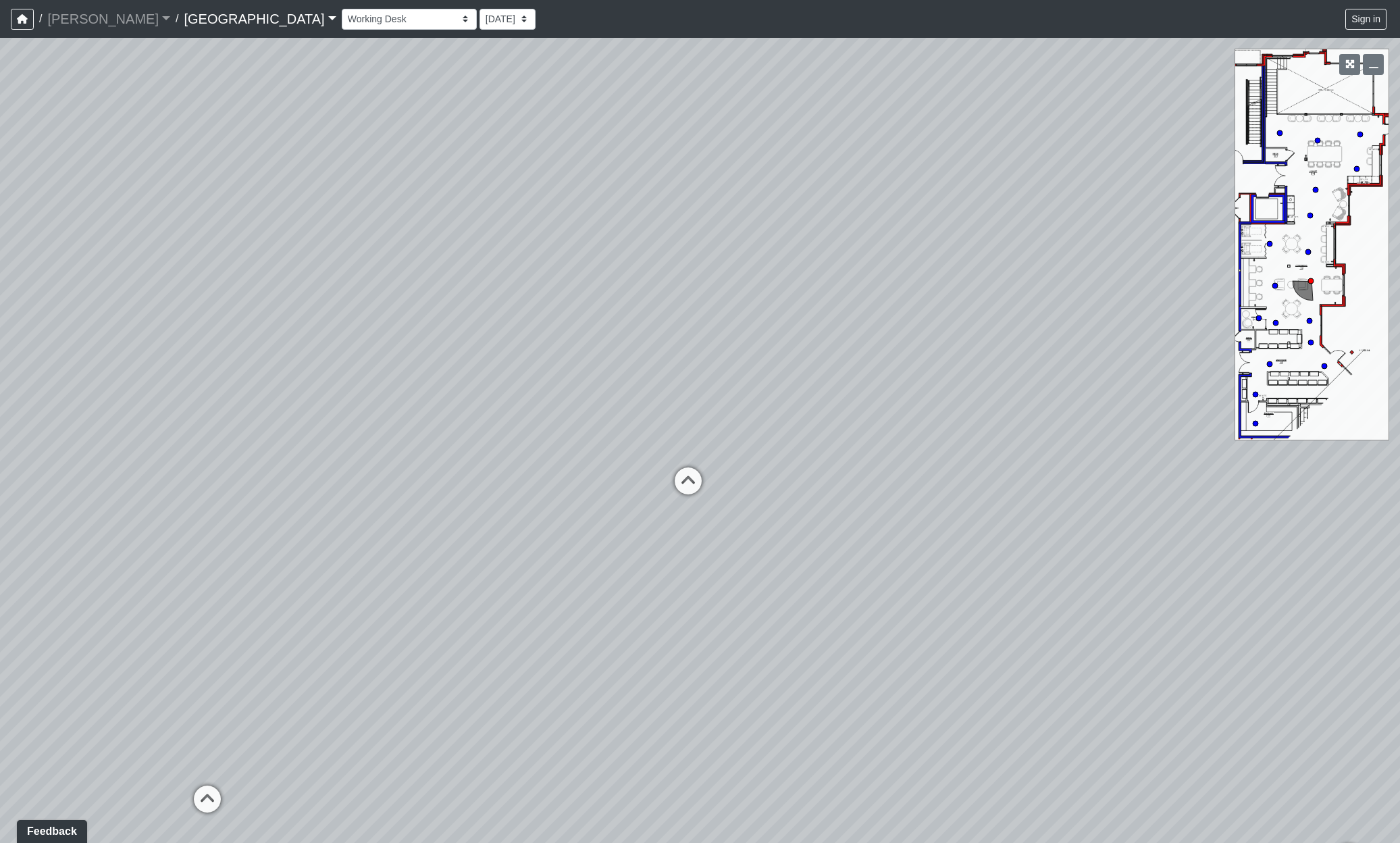
click at [561, 644] on div "Loading... Reception Desk Loading... Lobby Loading... Landing Loading... Entry …" at bounding box center [700, 440] width 1400 height 805
drag, startPoint x: 1089, startPoint y: 649, endPoint x: 796, endPoint y: 638, distance: 293.2
click at [796, 638] on div "Loading... Reception Desk Loading... Lobby Loading... Landing Loading... Entry …" at bounding box center [700, 440] width 1400 height 805
click at [435, 468] on icon at bounding box center [442, 476] width 40 height 40
drag, startPoint x: 984, startPoint y: 670, endPoint x: 812, endPoint y: 531, distance: 221.1
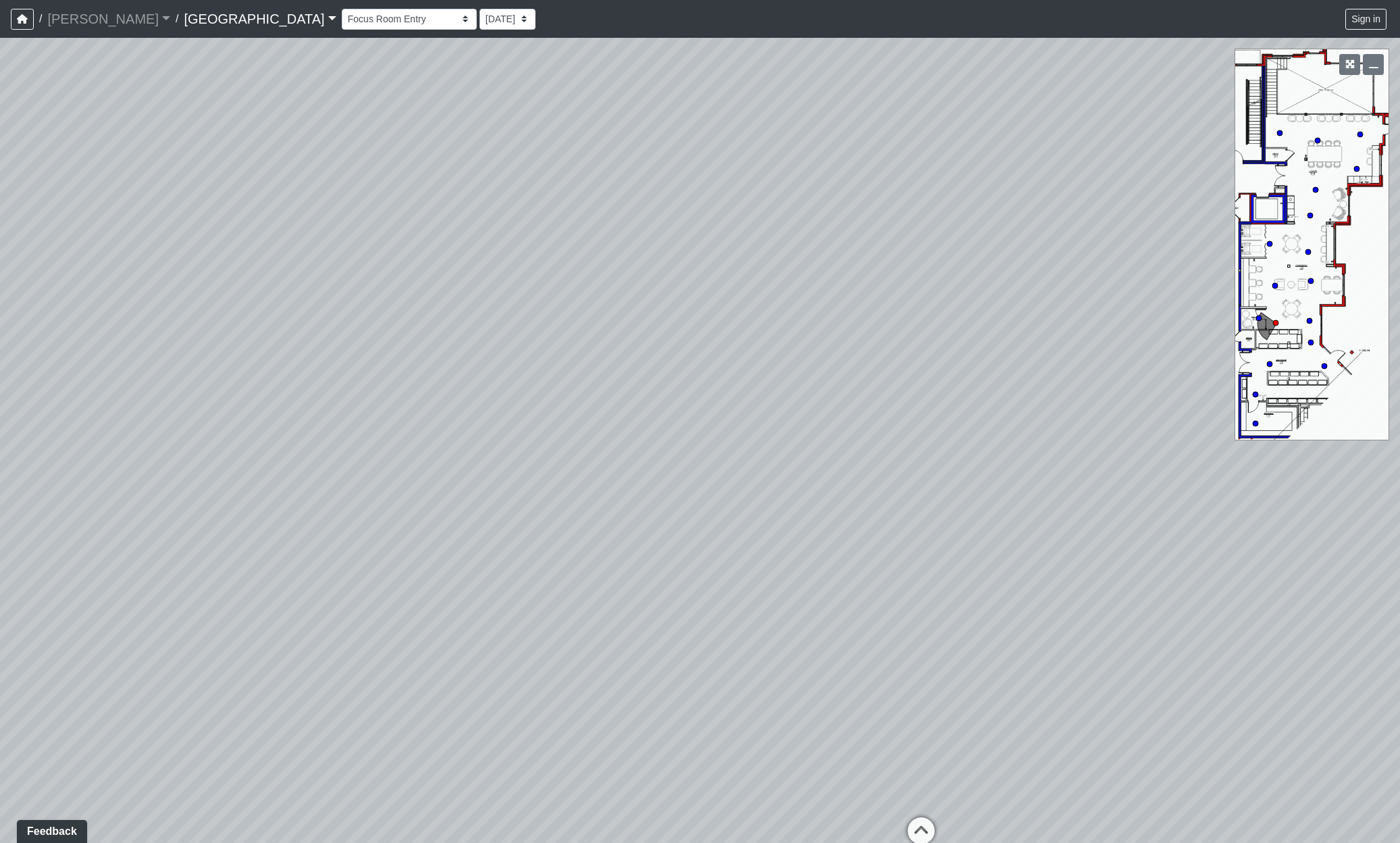
click at [812, 531] on div "Loading... Reception Desk Loading... Lobby Loading... Landing Loading... Entry …" at bounding box center [700, 440] width 1400 height 805
drag, startPoint x: 1089, startPoint y: 645, endPoint x: 419, endPoint y: 587, distance: 672.5
click at [424, 587] on div "Loading... Reception Desk Loading... Lobby Loading... Landing Loading... Entry …" at bounding box center [700, 440] width 1400 height 805
drag, startPoint x: 1078, startPoint y: 563, endPoint x: 824, endPoint y: 670, distance: 275.6
click at [824, 670] on div "Loading... Reception Desk Loading... Lobby Loading... Landing Loading... Entry …" at bounding box center [700, 440] width 1400 height 805
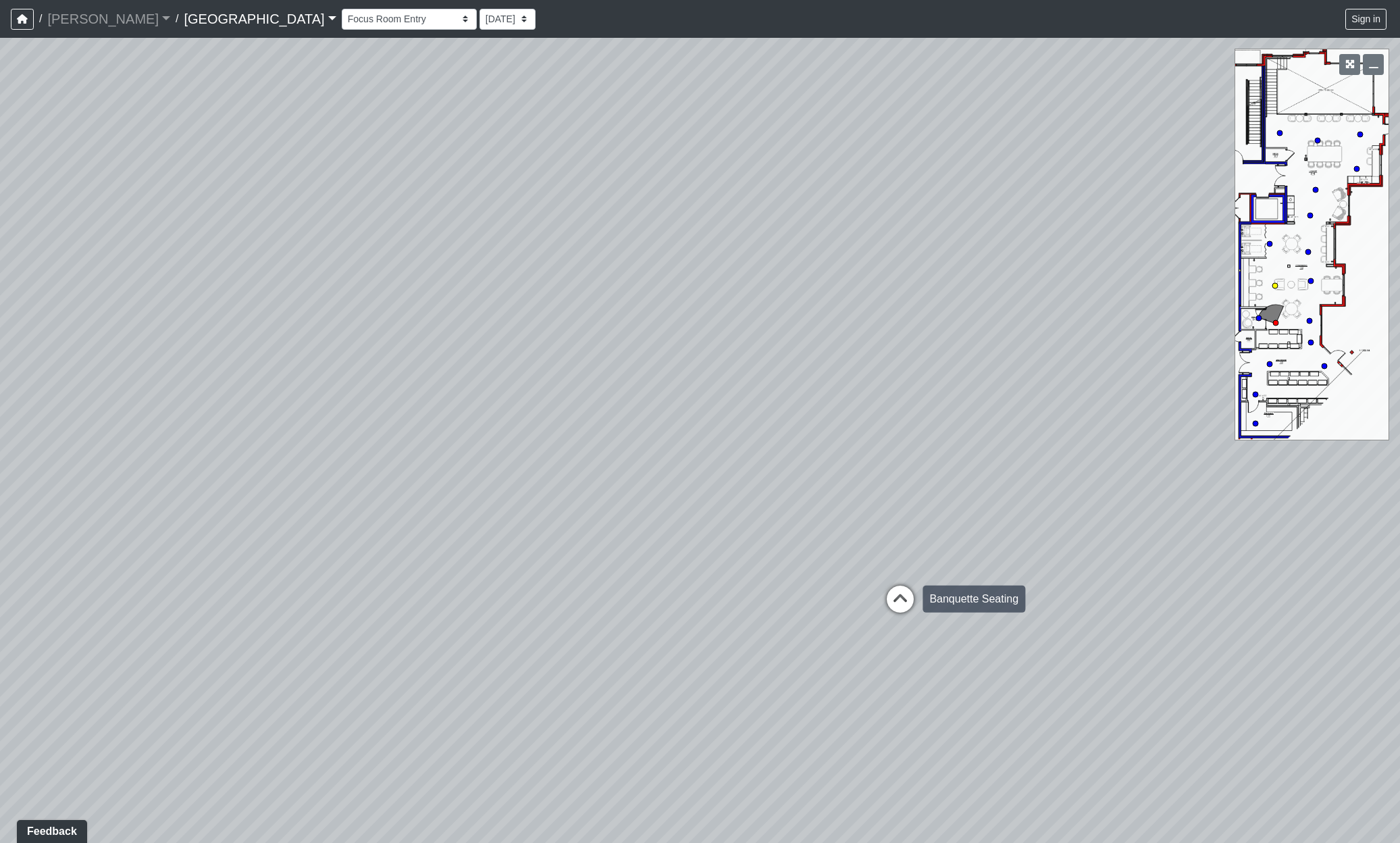
click at [903, 587] on icon at bounding box center [900, 606] width 40 height 40
click at [866, 636] on icon at bounding box center [865, 644] width 40 height 40
drag, startPoint x: 1206, startPoint y: 649, endPoint x: 222, endPoint y: 591, distance: 985.7
click at [240, 592] on div "Loading... Reception Desk Loading... Lobby Loading... Landing Loading... Entry …" at bounding box center [700, 440] width 1400 height 805
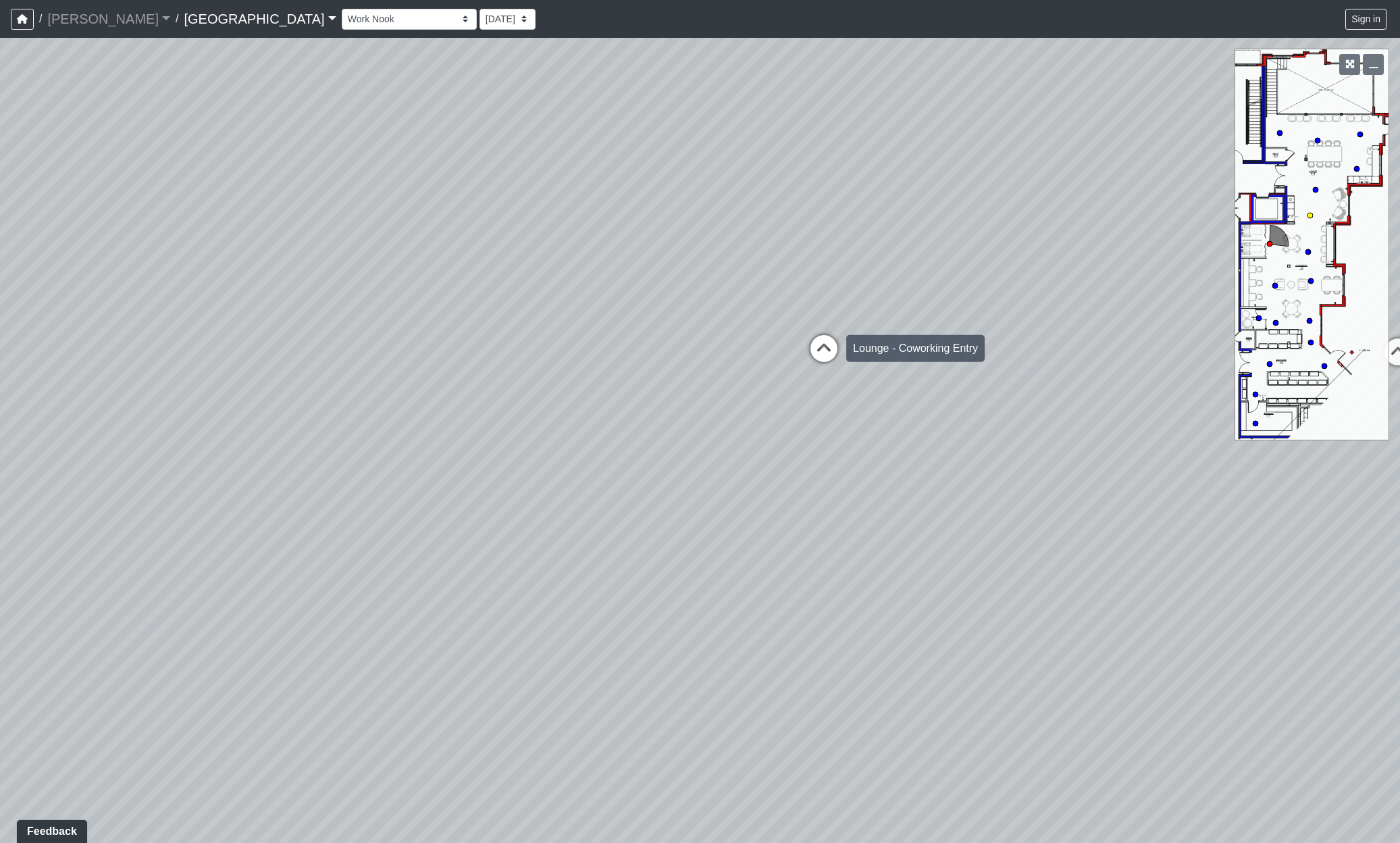
click at [826, 344] on icon at bounding box center [823, 355] width 40 height 40
click at [1311, 320] on circle at bounding box center [1309, 320] width 5 height 5
drag, startPoint x: 604, startPoint y: 526, endPoint x: 1344, endPoint y: 465, distance: 742.5
click at [1344, 465] on div "Loading... Reception Desk Loading... Lobby Loading... Landing Loading... Entry …" at bounding box center [700, 440] width 1400 height 805
drag, startPoint x: 591, startPoint y: 514, endPoint x: 1289, endPoint y: 503, distance: 698.1
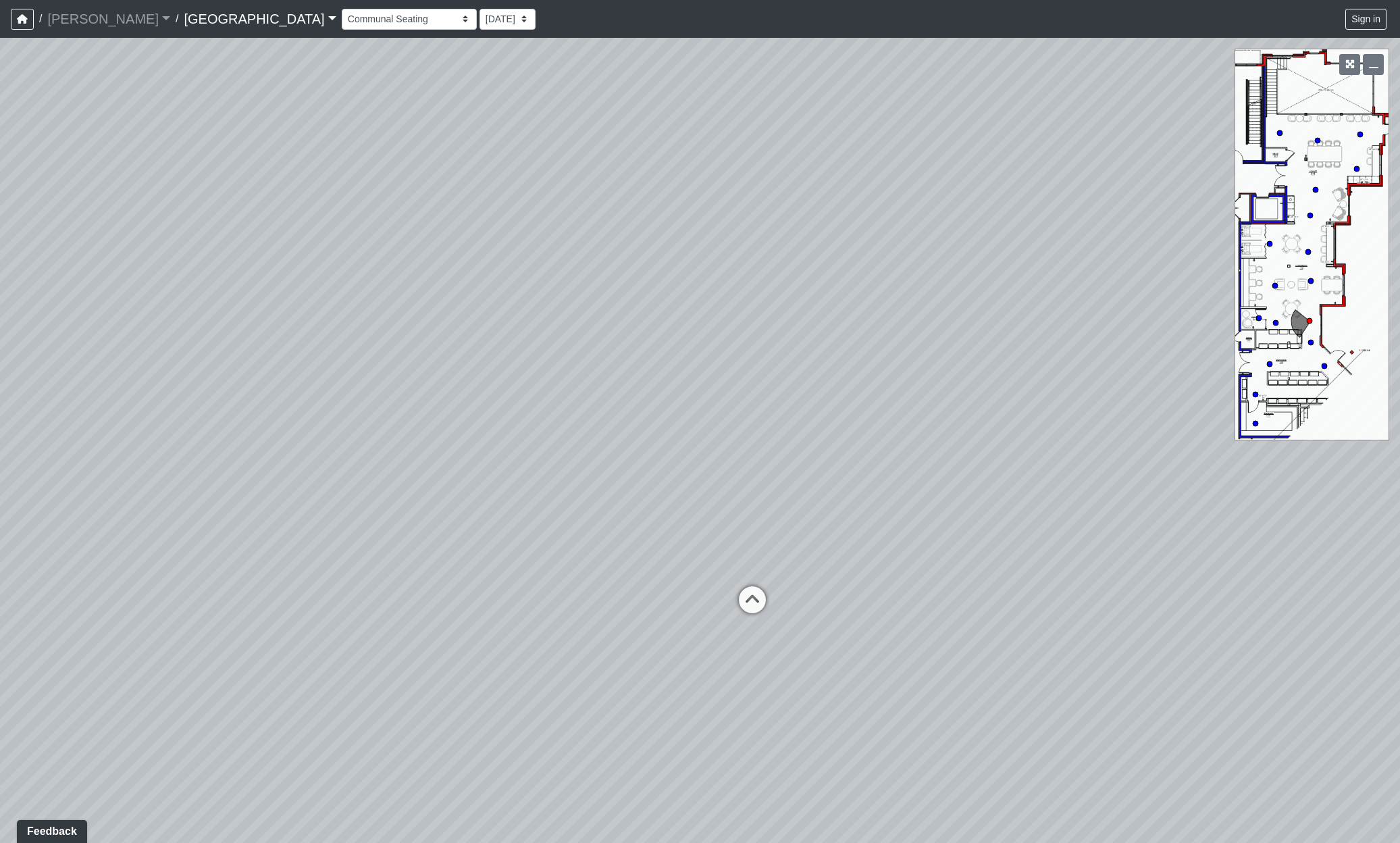
click at [1293, 503] on div "Loading... Reception Desk Loading... Lobby Loading... Landing Loading... Entry …" at bounding box center [700, 440] width 1400 height 805
drag, startPoint x: 556, startPoint y: 551, endPoint x: 1395, endPoint y: 486, distance: 841.5
click at [1395, 486] on div "Loading... Reception Desk Loading... Lobby Loading... Landing Loading... Entry …" at bounding box center [700, 440] width 1400 height 805
click at [620, 603] on icon at bounding box center [625, 613] width 40 height 40
click at [323, 702] on icon at bounding box center [322, 713] width 40 height 40
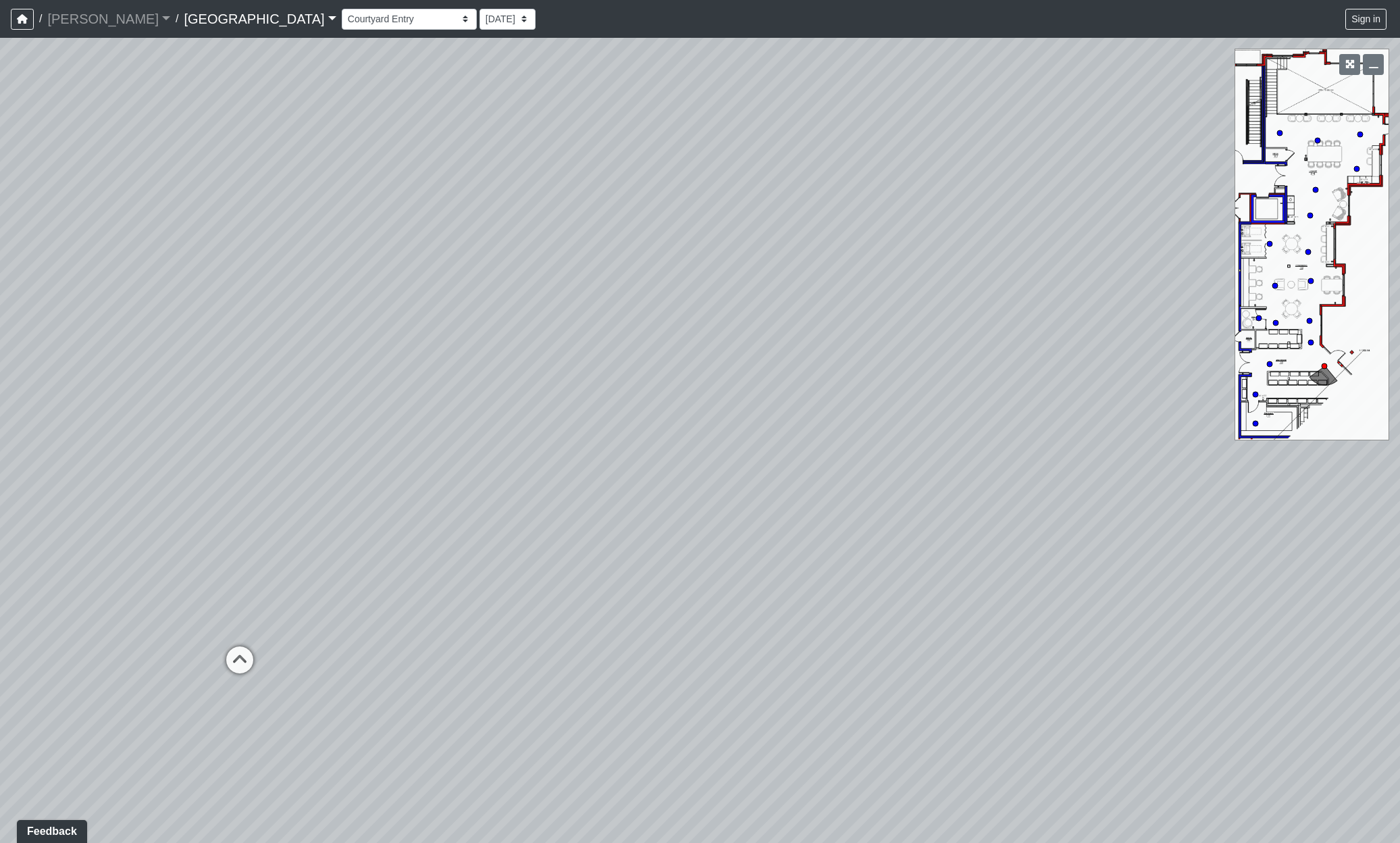
drag, startPoint x: 316, startPoint y: 568, endPoint x: 669, endPoint y: 571, distance: 353.0
click at [669, 571] on div "Loading... Reception Desk Loading... Lobby Loading... Landing Loading... Entry …" at bounding box center [700, 440] width 1400 height 805
click at [522, 585] on icon at bounding box center [519, 598] width 40 height 40
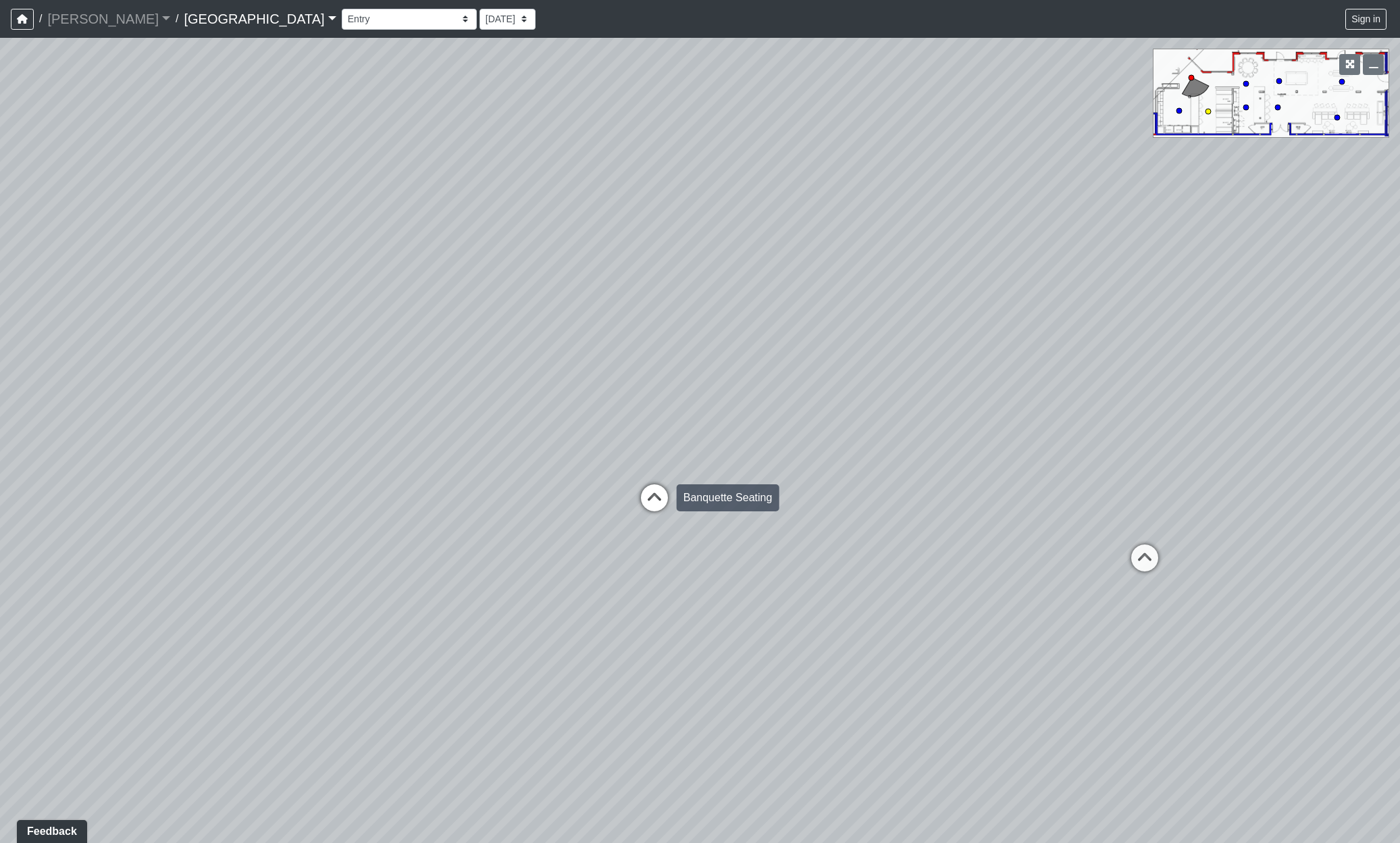
click at [657, 494] on icon at bounding box center [654, 504] width 40 height 40
select select "vgkRrWj865KZZaey7q21LP"
drag, startPoint x: 416, startPoint y: 599, endPoint x: 1179, endPoint y: 470, distance: 773.8
click at [1179, 470] on div "Loading... Reception Desk Loading... Lobby Loading... Landing Loading... Entry …" at bounding box center [700, 440] width 1400 height 805
drag, startPoint x: 452, startPoint y: 637, endPoint x: 972, endPoint y: 687, distance: 522.4
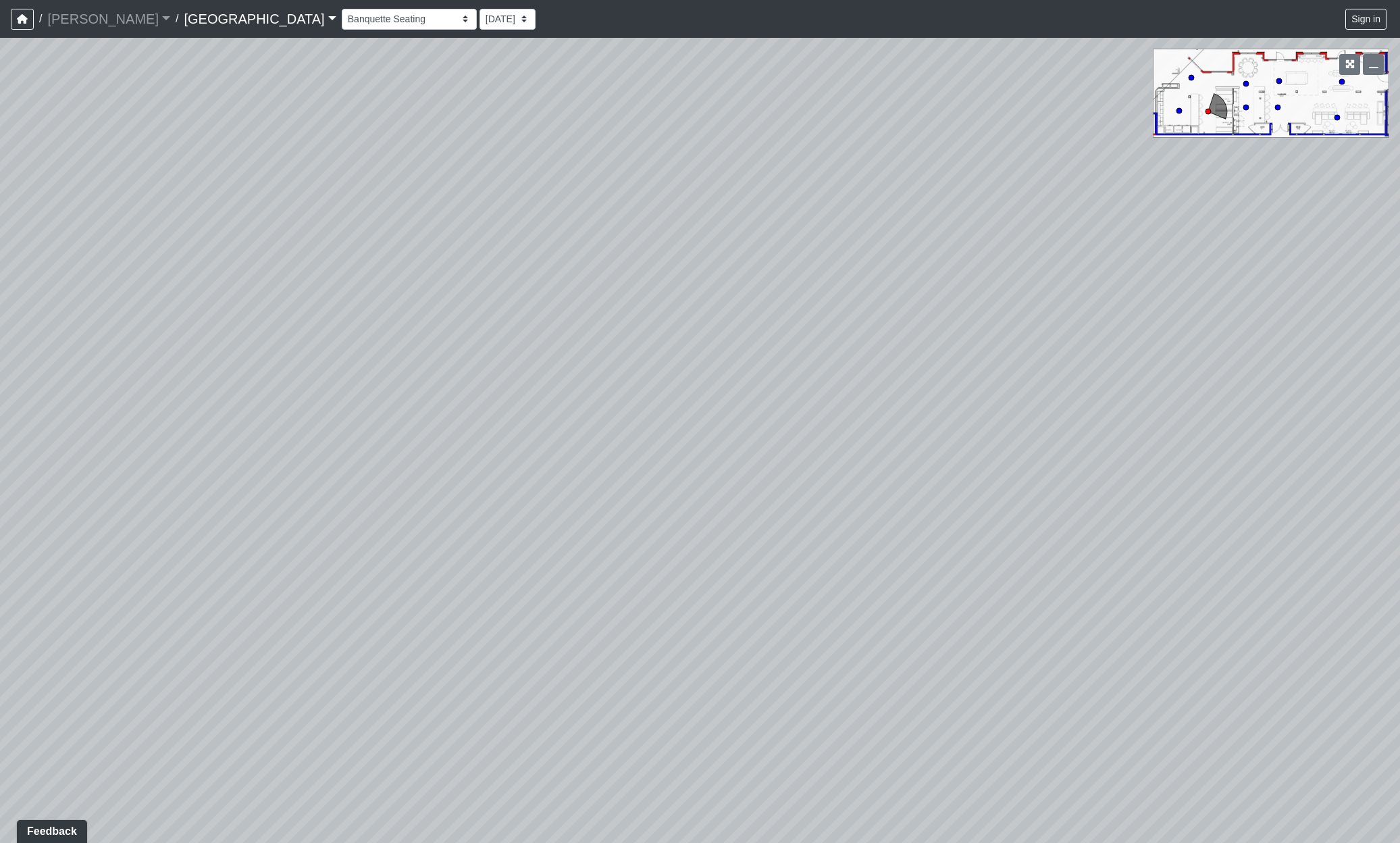
click at [997, 692] on div "Loading... Reception Desk Loading... Lobby Loading... Landing Loading... Entry …" at bounding box center [700, 440] width 1400 height 805
drag, startPoint x: 489, startPoint y: 602, endPoint x: 1078, endPoint y: 693, distance: 596.0
click at [1087, 693] on div "Loading... Reception Desk Loading... Lobby Loading... Landing Loading... Entry …" at bounding box center [700, 440] width 1400 height 805
drag, startPoint x: 752, startPoint y: 522, endPoint x: 946, endPoint y: 610, distance: 213.0
click at [962, 613] on div "Loading... Reception Desk Loading... Lobby Loading... Landing Loading... Entry …" at bounding box center [700, 440] width 1400 height 805
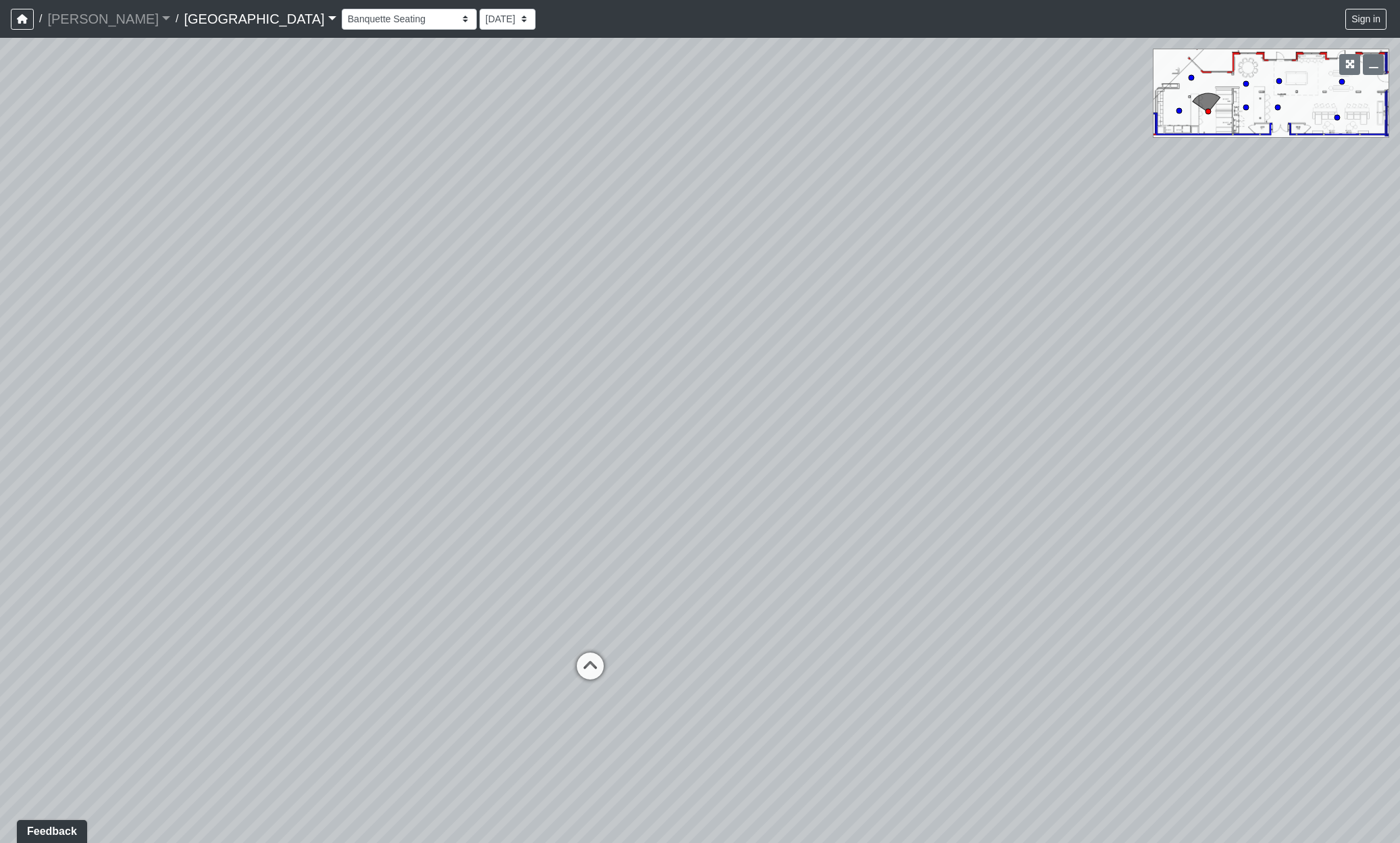
drag, startPoint x: 273, startPoint y: 475, endPoint x: 1141, endPoint y: 538, distance: 870.3
click at [1127, 537] on div "Loading... Reception Desk Loading... Lobby Loading... Landing Loading... Entry …" at bounding box center [700, 440] width 1400 height 805
drag, startPoint x: 534, startPoint y: 543, endPoint x: 1254, endPoint y: 383, distance: 737.6
click at [1260, 383] on div "Loading... Reception Desk Loading... Lobby Loading... Landing Loading... Entry …" at bounding box center [700, 440] width 1400 height 805
drag, startPoint x: 681, startPoint y: 487, endPoint x: 1403, endPoint y: 455, distance: 722.7
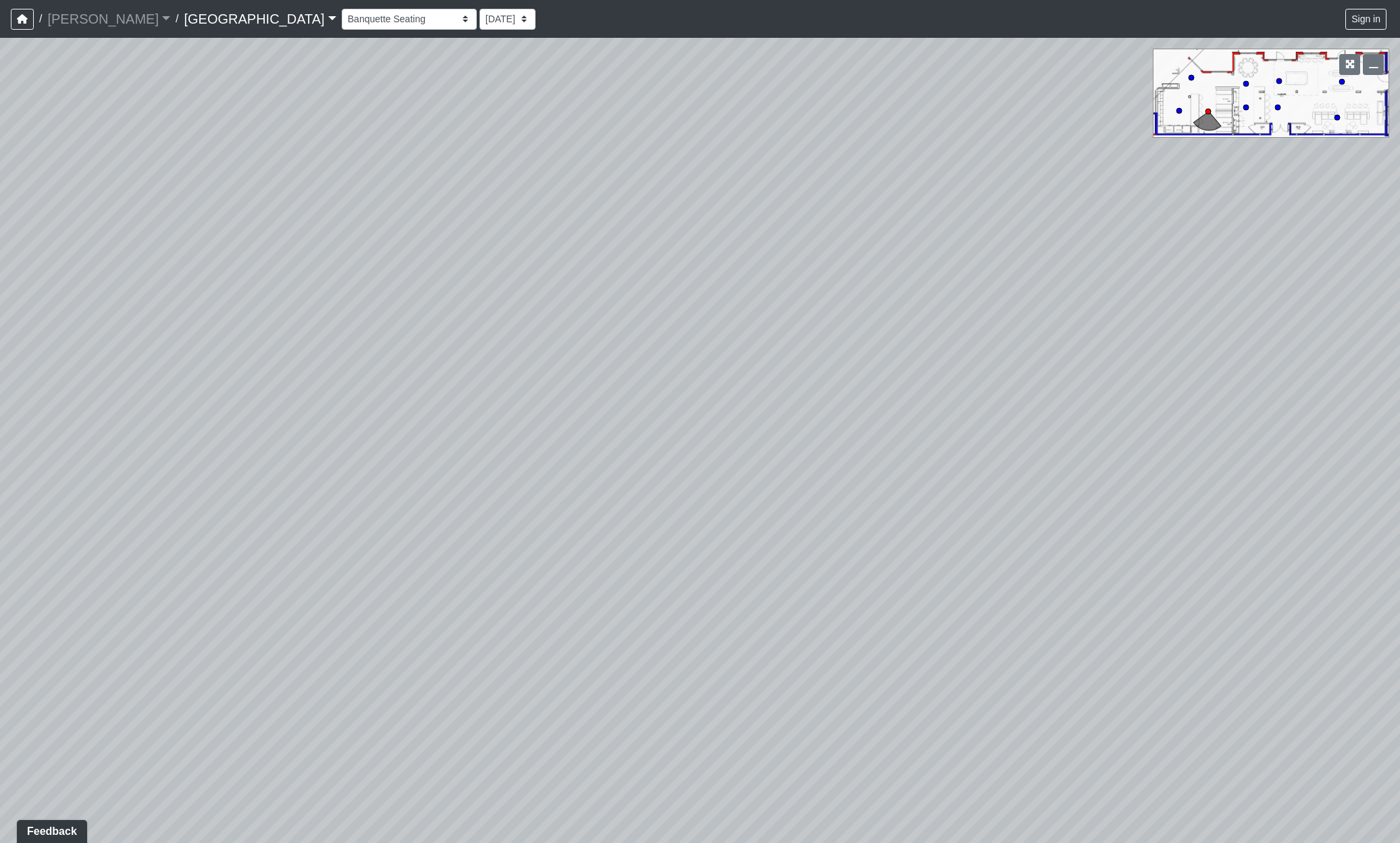
click at [1400, 455] on html "/ [PERSON_NAME] Loading... / [GEOGRAPHIC_DATA] [GEOGRAPHIC_DATA] Loading... [GE…" at bounding box center [700, 422] width 1400 height 843
drag, startPoint x: 555, startPoint y: 435, endPoint x: 1225, endPoint y: 484, distance: 671.8
click at [1225, 484] on div "Loading... Reception Desk Loading... Lobby Loading... Landing Loading... Entry …" at bounding box center [700, 440] width 1400 height 805
drag, startPoint x: 457, startPoint y: 478, endPoint x: 1063, endPoint y: 493, distance: 606.2
click at [1063, 493] on div "Loading... Reception Desk Loading... Lobby Loading... Landing Loading... Entry …" at bounding box center [700, 440] width 1400 height 805
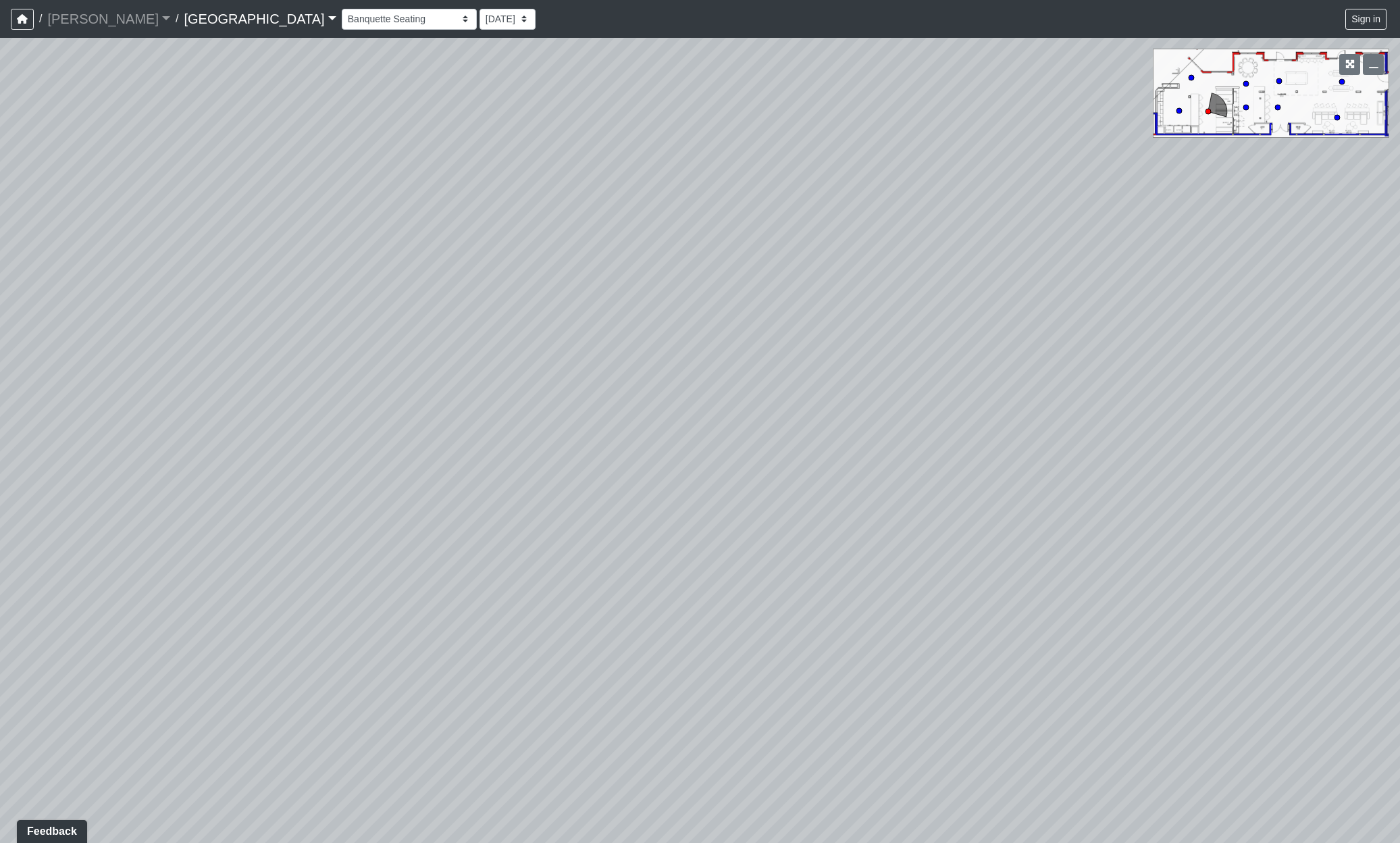
drag, startPoint x: 487, startPoint y: 466, endPoint x: 984, endPoint y: 478, distance: 497.1
click at [984, 478] on div "Loading... Reception Desk Loading... Lobby Loading... Landing Loading... Entry …" at bounding box center [700, 440] width 1400 height 805
drag, startPoint x: 679, startPoint y: 544, endPoint x: -31, endPoint y: 530, distance: 710.1
click at [0, 530] on html "/ [PERSON_NAME] Loading... / [GEOGRAPHIC_DATA] [GEOGRAPHIC_DATA] Loading... [GE…" at bounding box center [700, 422] width 1400 height 843
drag, startPoint x: 1069, startPoint y: 489, endPoint x: 1473, endPoint y: 441, distance: 406.8
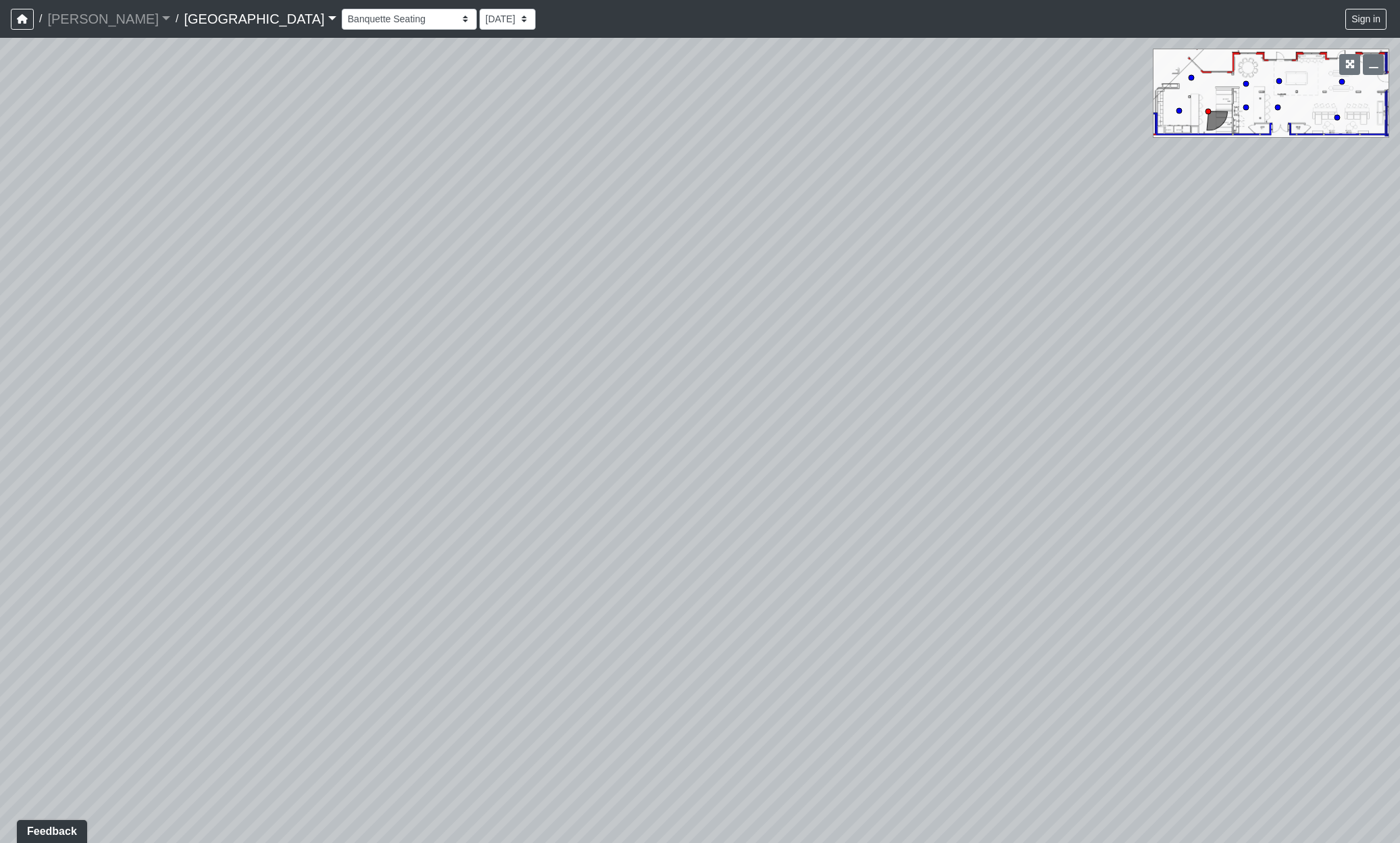
click at [1400, 441] on html "/ [PERSON_NAME] Loading... / [GEOGRAPHIC_DATA] [GEOGRAPHIC_DATA] Loading... [GE…" at bounding box center [700, 422] width 1400 height 843
drag, startPoint x: 705, startPoint y: 340, endPoint x: -65, endPoint y: 690, distance: 845.8
click at [0, 690] on html "/ [PERSON_NAME] Loading... / [GEOGRAPHIC_DATA] [GEOGRAPHIC_DATA] Loading... [GE…" at bounding box center [700, 422] width 1400 height 843
drag, startPoint x: 871, startPoint y: 526, endPoint x: 282, endPoint y: 600, distance: 593.6
click at [298, 597] on div "Loading... Reception Desk Loading... Lobby Loading... Landing Loading... Entry …" at bounding box center [700, 440] width 1400 height 805
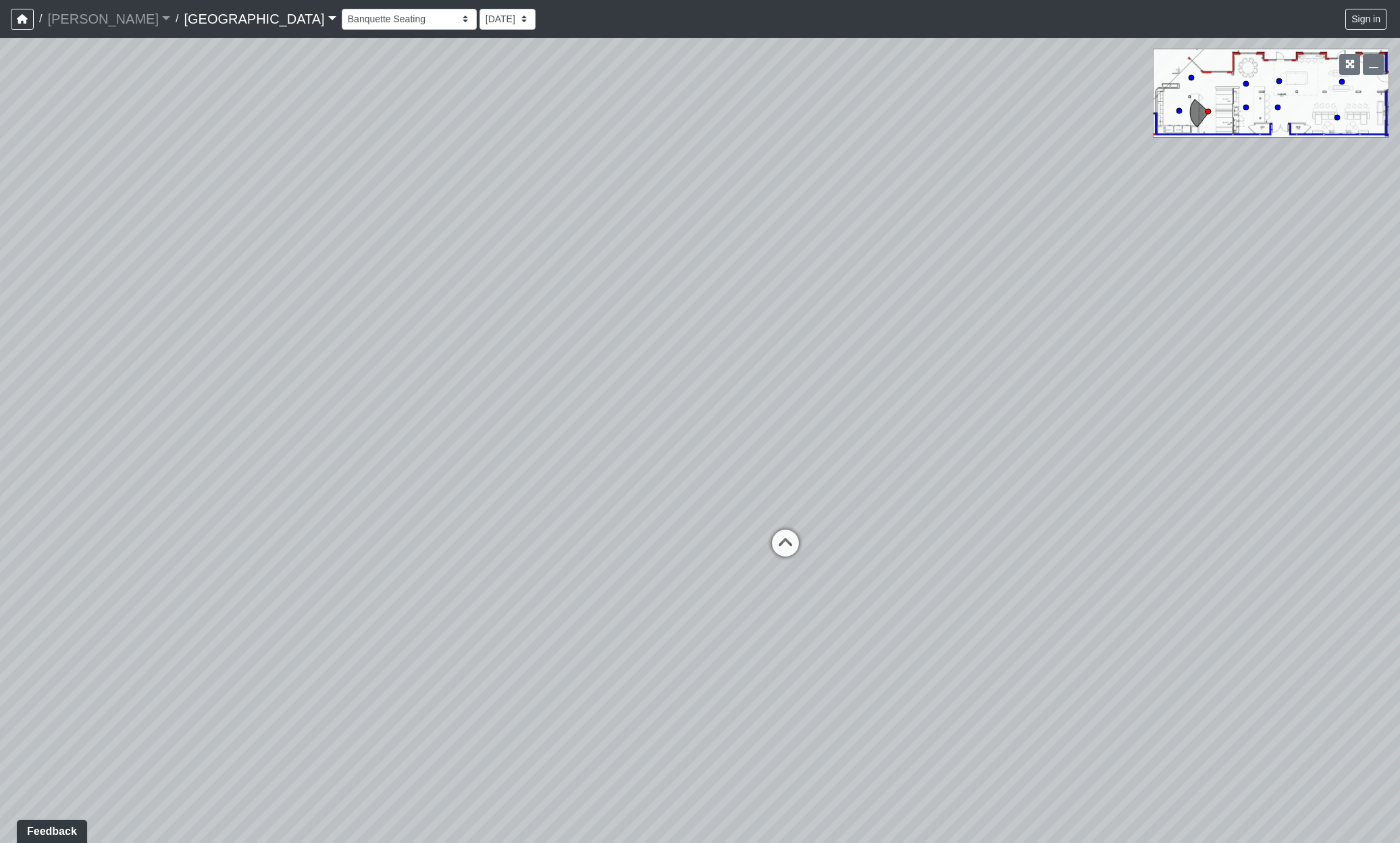
drag, startPoint x: 1203, startPoint y: 516, endPoint x: 622, endPoint y: 495, distance: 581.4
click at [639, 495] on div "Loading... Reception Desk Loading... Lobby Loading... Landing Loading... Entry …" at bounding box center [700, 440] width 1400 height 805
drag, startPoint x: 999, startPoint y: 550, endPoint x: 771, endPoint y: 359, distance: 297.4
click at [745, 326] on div "Loading... Reception Desk Loading... Lobby Loading... Landing Loading... Entry …" at bounding box center [700, 440] width 1400 height 805
